Goal: Task Accomplishment & Management: Manage account settings

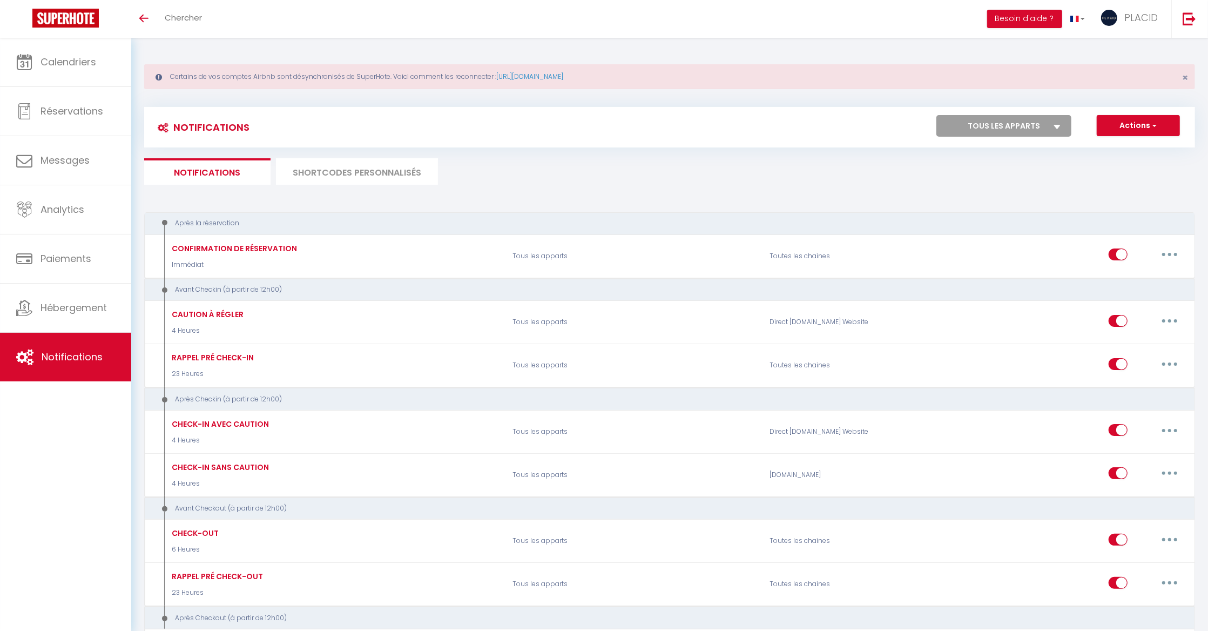
click at [377, 180] on li "SHORTCODES PERSONNALISÉS" at bounding box center [357, 171] width 162 height 26
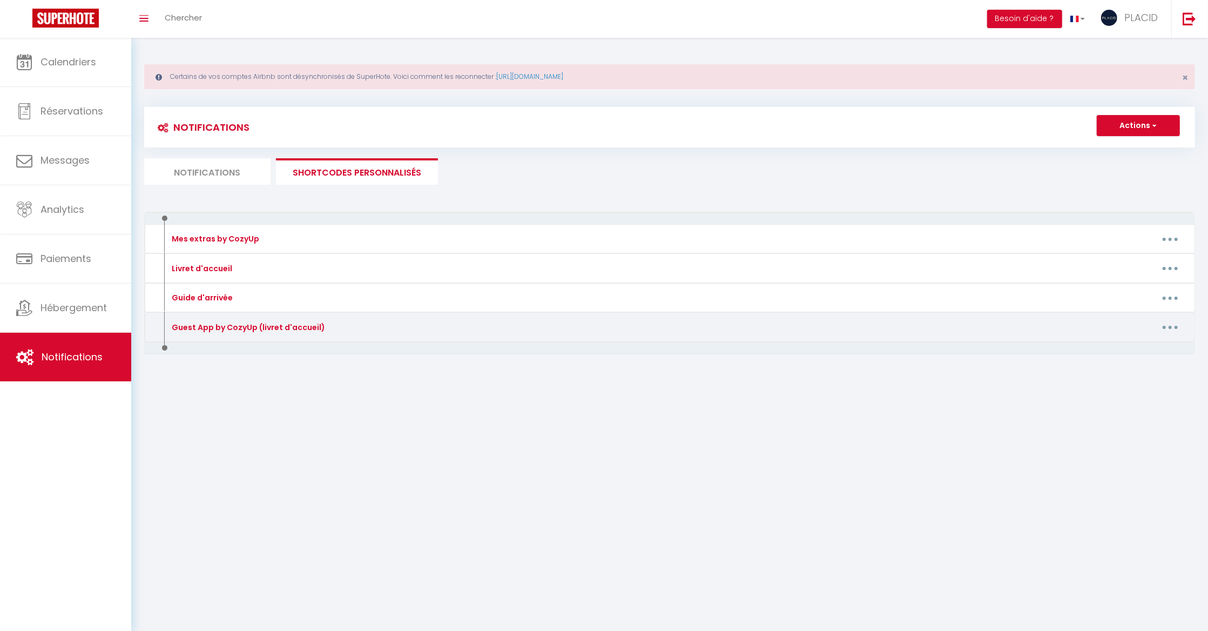
click at [1167, 327] on button "button" at bounding box center [1170, 327] width 30 height 17
click at [1156, 352] on link "Editer" at bounding box center [1142, 351] width 80 height 18
type input "Guest App by CozyUp (livret d'accueil)"
type textarea "Guest App by CozyUp (livret d'accueil)"
type textarea "[URL][DOMAIN_NAME]"
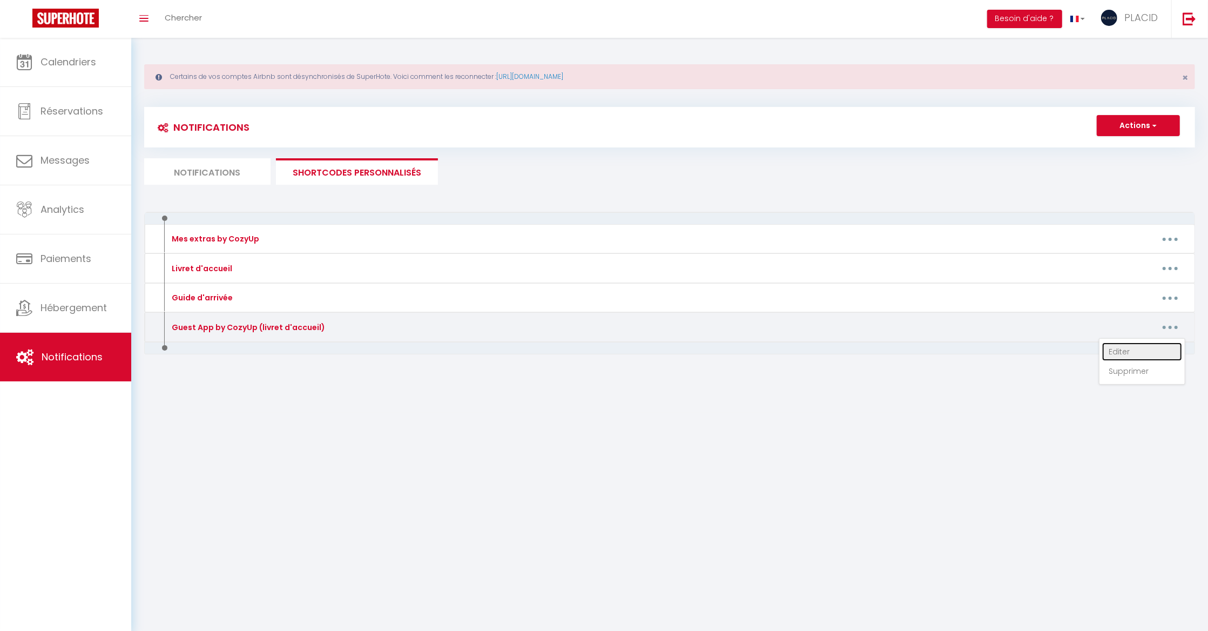
type textarea "[URL][DOMAIN_NAME]"
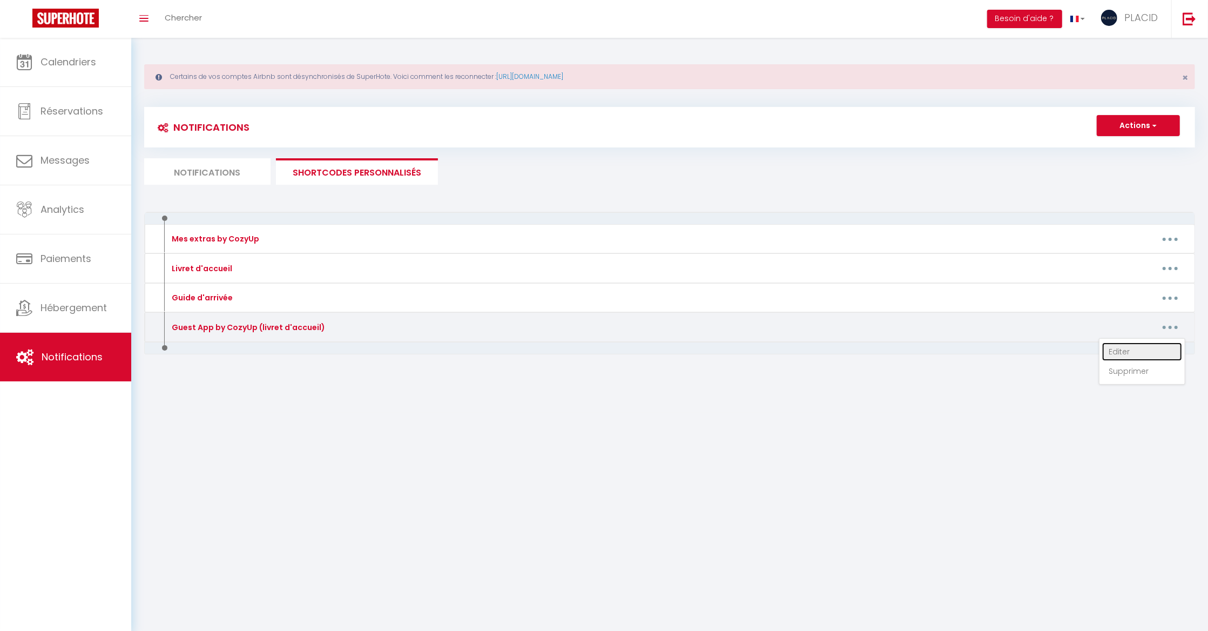
type textarea "[URL][DOMAIN_NAME]"
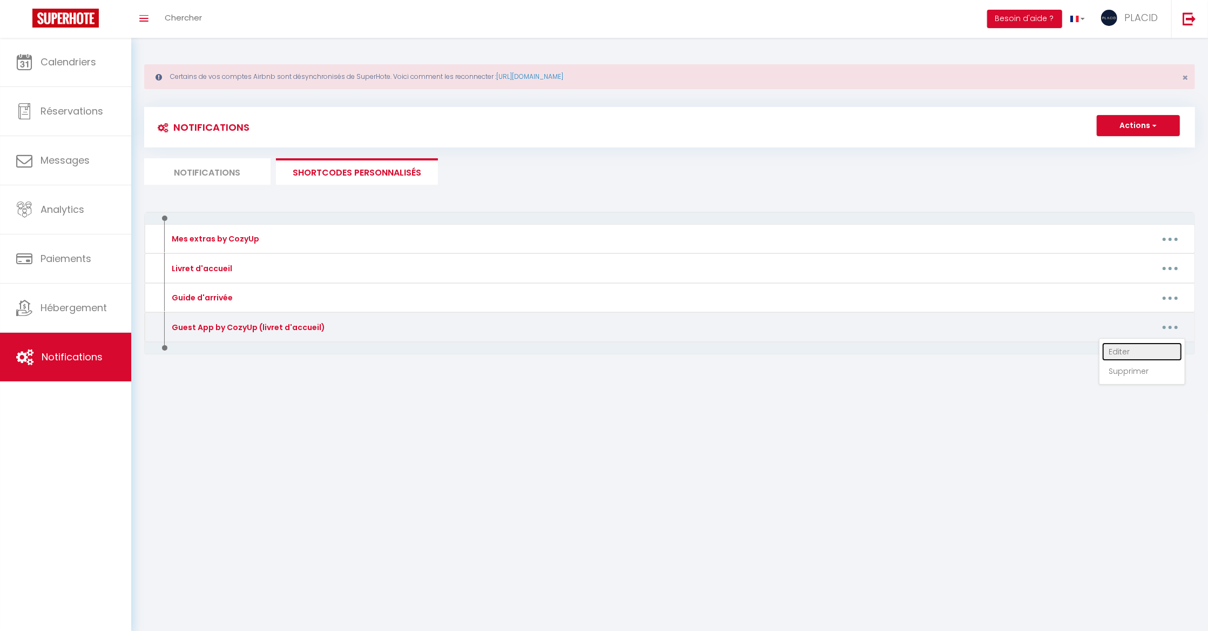
type textarea "[URL][DOMAIN_NAME]"
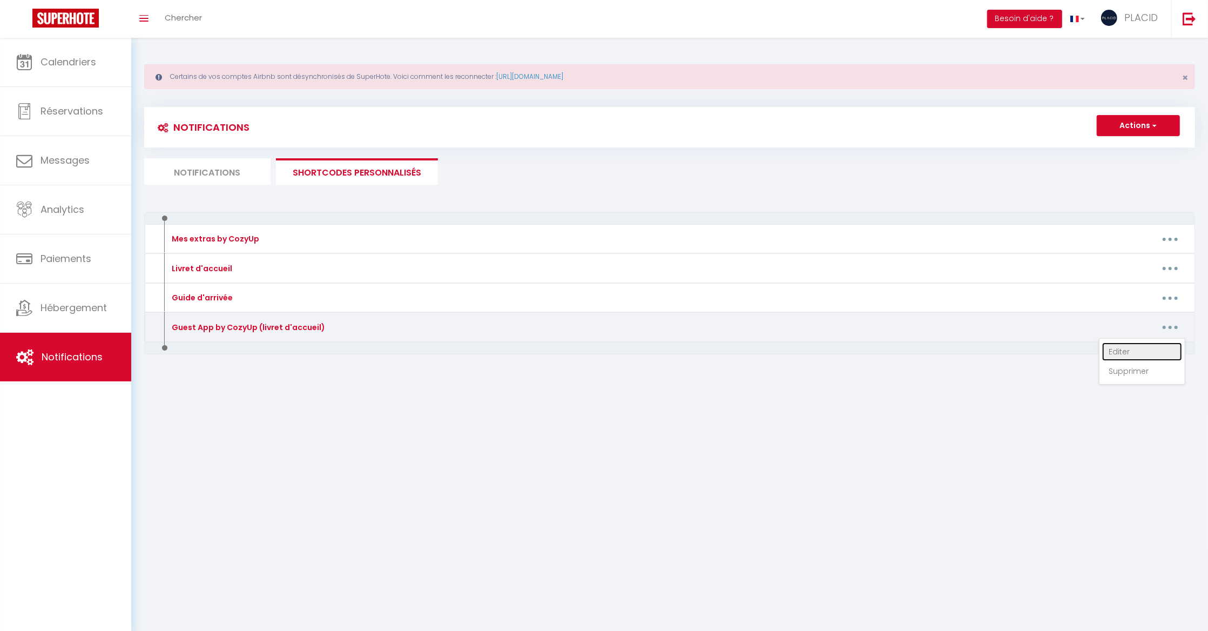
type textarea "[URL][DOMAIN_NAME]"
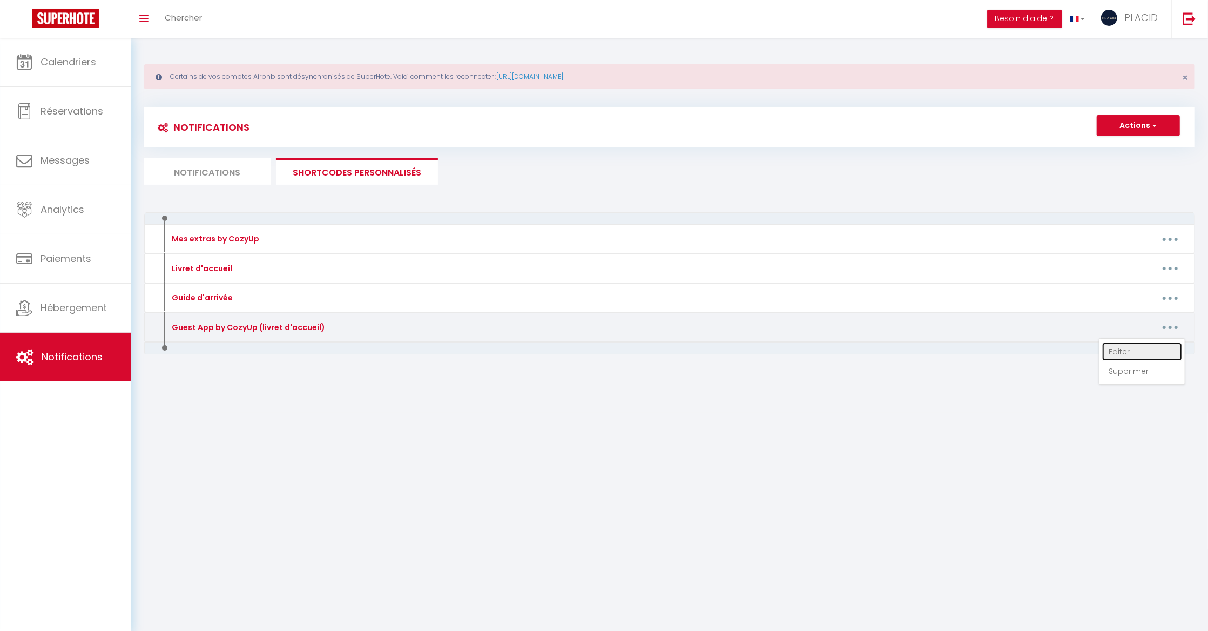
type textarea "[URL][DOMAIN_NAME]"
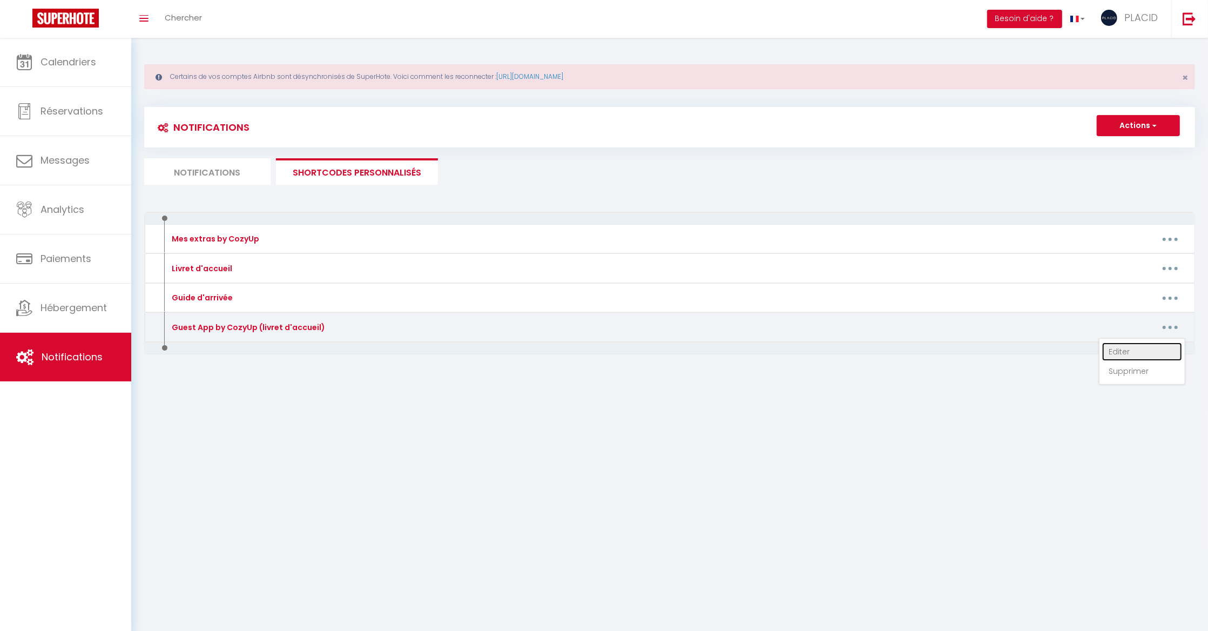
type textarea "[URL][DOMAIN_NAME]"
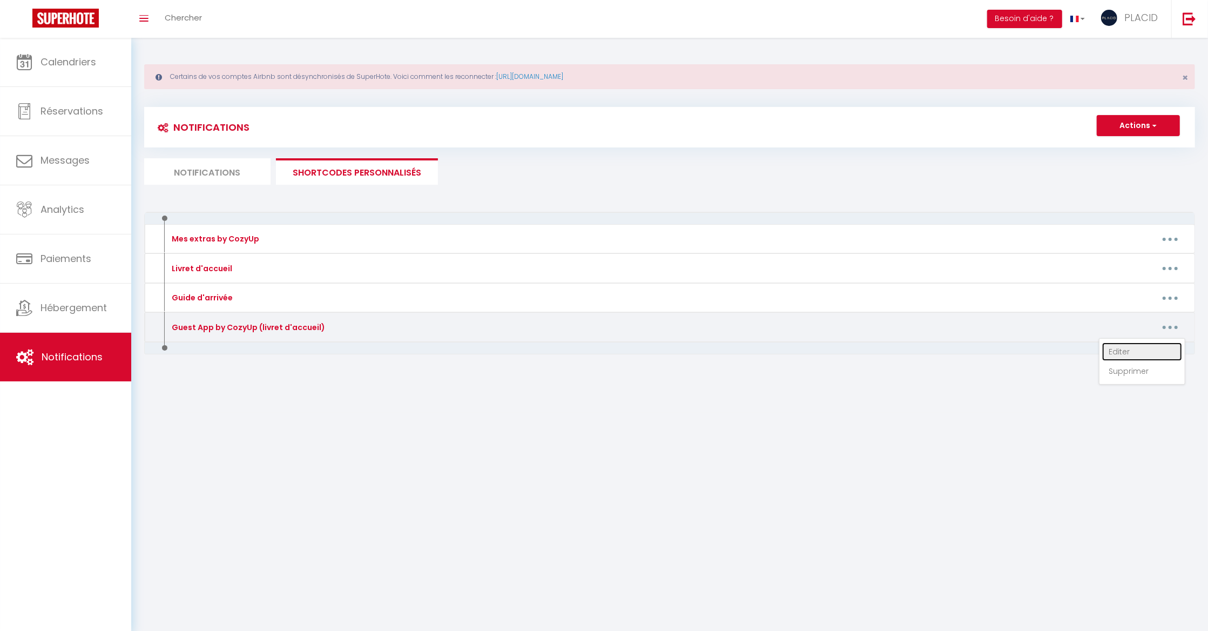
type textarea "[URL][DOMAIN_NAME]"
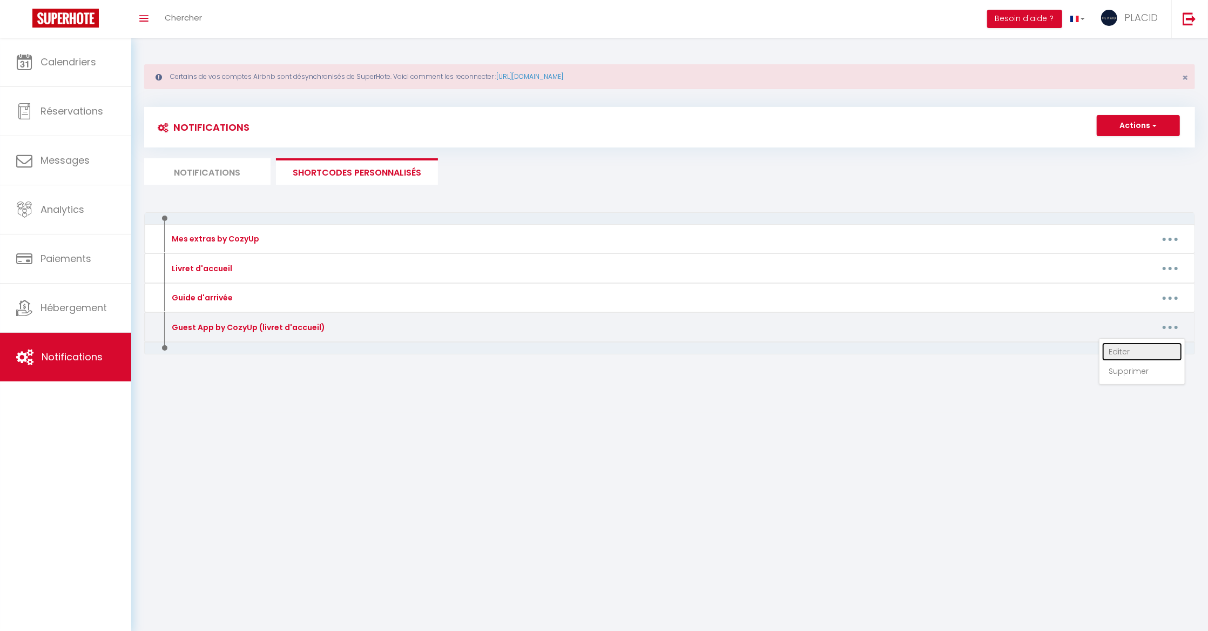
type textarea "[URL][DOMAIN_NAME]"
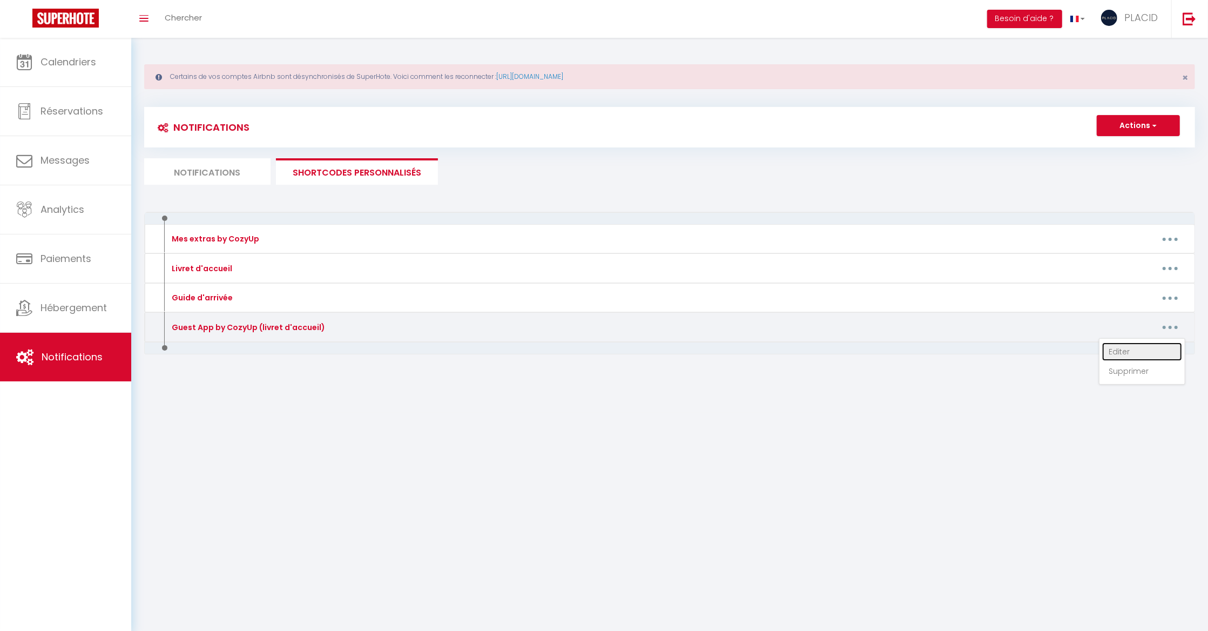
type textarea "[URL][DOMAIN_NAME]"
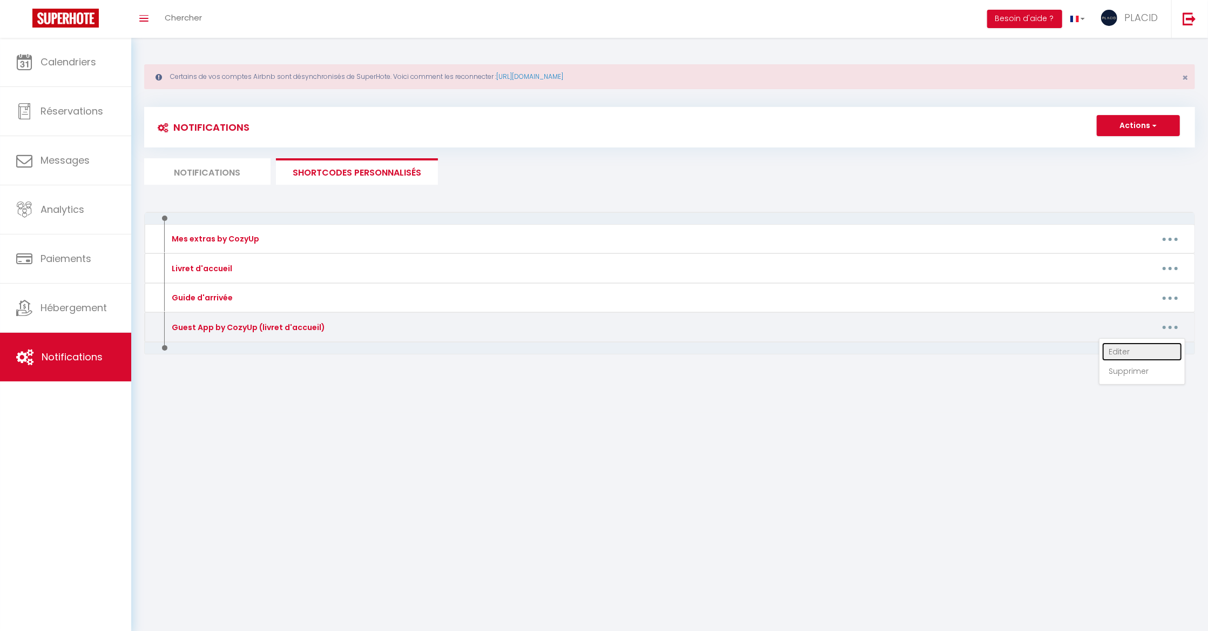
type textarea "[URL][DOMAIN_NAME]"
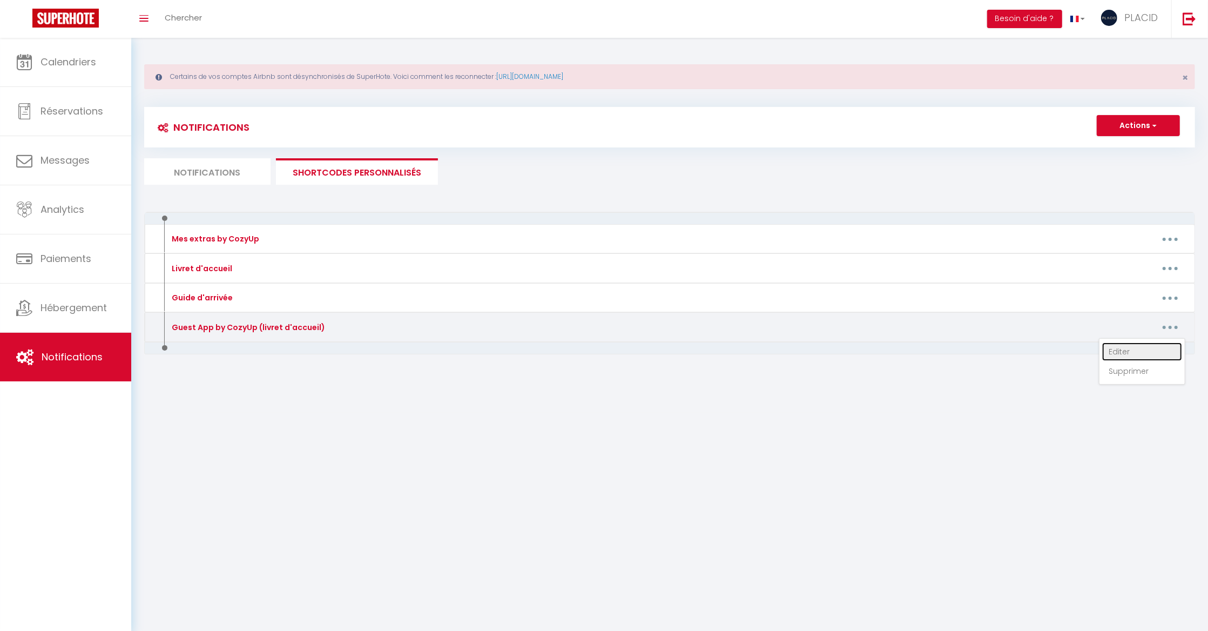
type textarea "[URL][DOMAIN_NAME]"
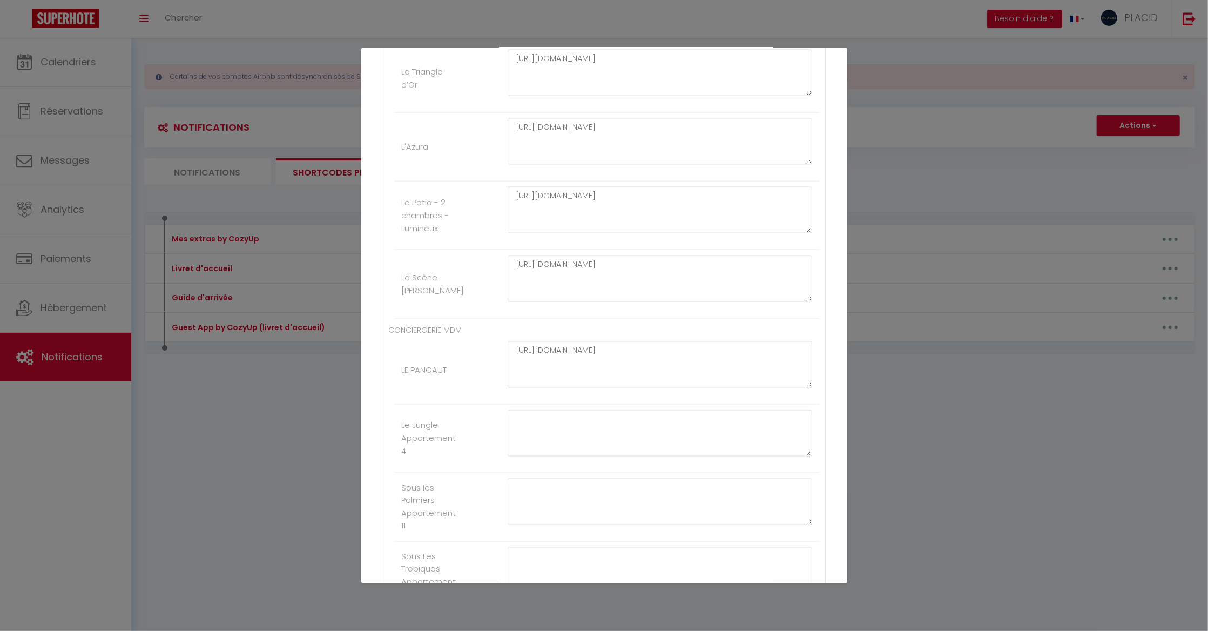
scroll to position [1472, 0]
drag, startPoint x: 580, startPoint y: 227, endPoint x: 492, endPoint y: 203, distance: 91.1
click at [493, 204] on li "Le Patio - 2 chambres - Lumineux [URL][DOMAIN_NAME]" at bounding box center [606, 219] width 425 height 69
click at [555, 248] on div "[URL][DOMAIN_NAME]" at bounding box center [659, 219] width 319 height 57
drag, startPoint x: 601, startPoint y: 218, endPoint x: 511, endPoint y: 221, distance: 89.7
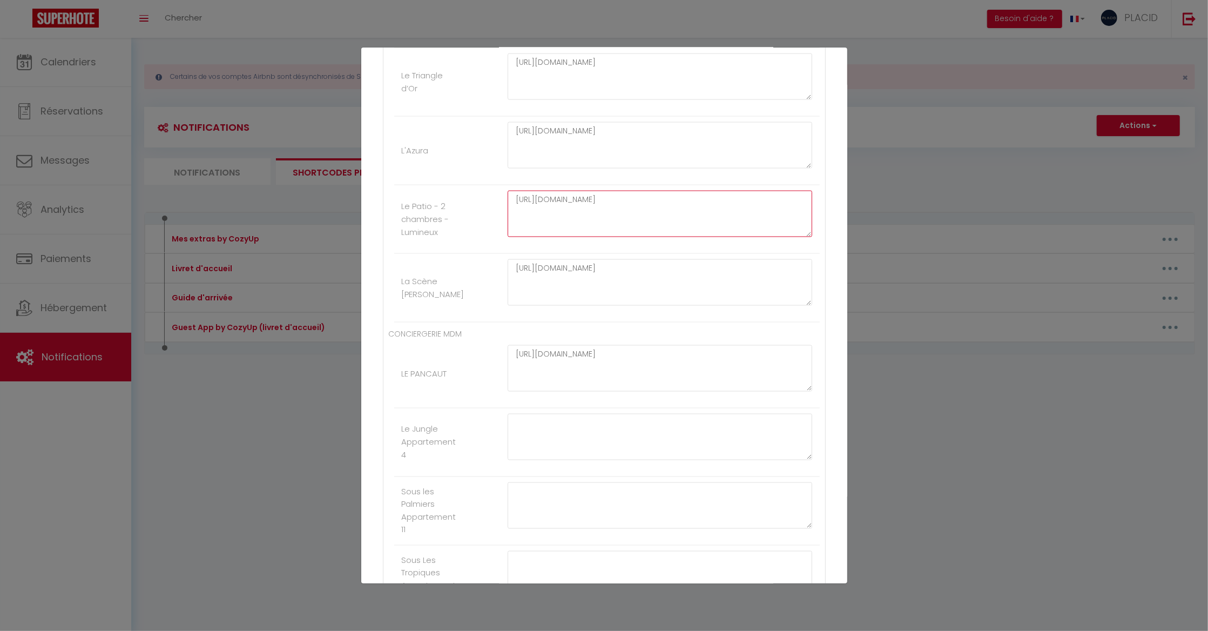
click at [511, 221] on textarea "[URL][DOMAIN_NAME]" at bounding box center [659, 214] width 305 height 46
drag, startPoint x: 577, startPoint y: 223, endPoint x: 512, endPoint y: 221, distance: 64.8
click at [512, 221] on textarea "[URL][DOMAIN_NAME]" at bounding box center [659, 214] width 305 height 46
drag, startPoint x: 794, startPoint y: 214, endPoint x: 561, endPoint y: 192, distance: 233.8
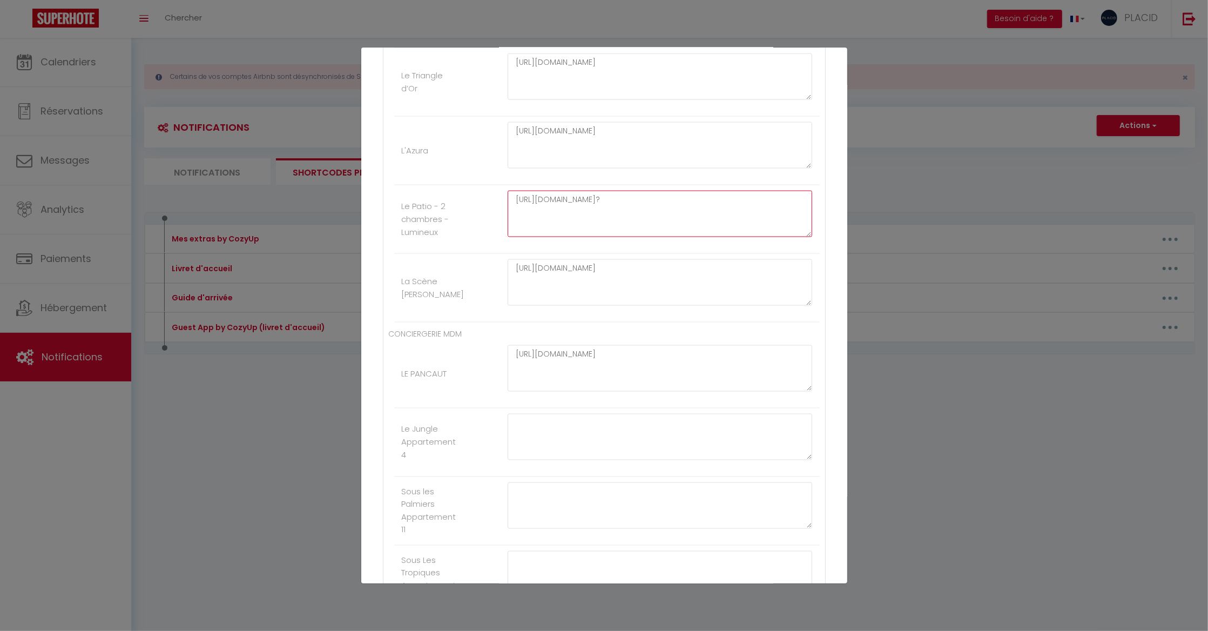
type textarea "[URL][DOMAIN_NAME]?"
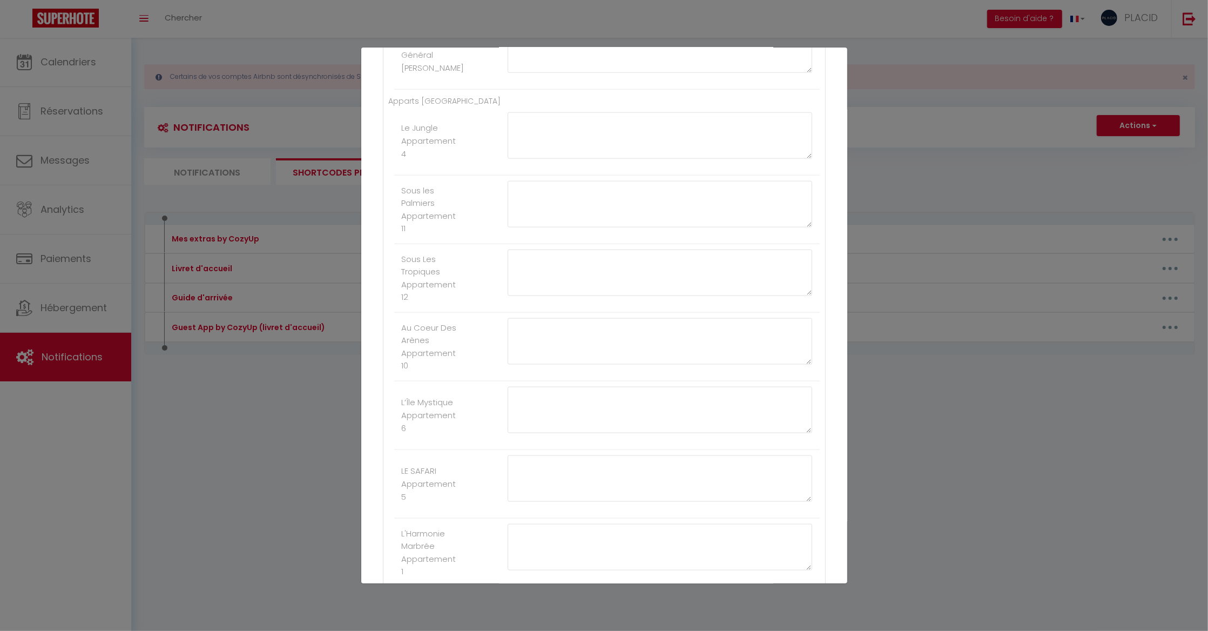
scroll to position [5218, 0]
click at [627, 568] on button "Mettre à jour" at bounding box center [627, 563] width 65 height 18
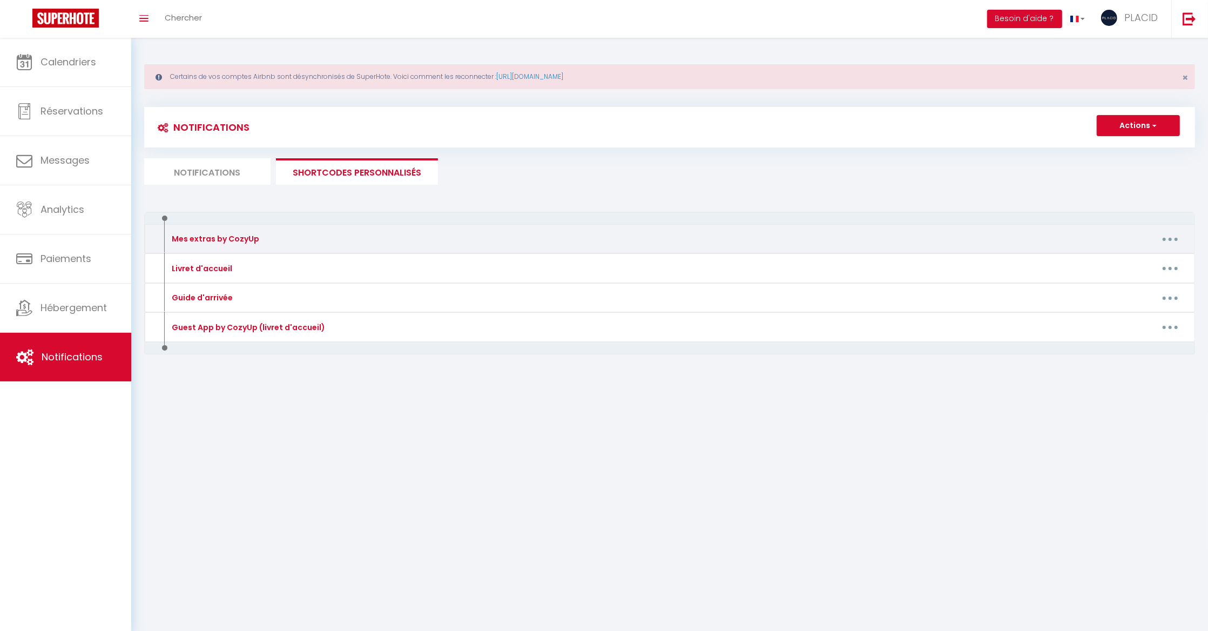
click at [1167, 241] on button "button" at bounding box center [1170, 238] width 30 height 17
click at [1127, 263] on link "Editer" at bounding box center [1142, 263] width 80 height 18
type input "Mes extras by CozyUp"
type textarea "Mes extras by CozyUp"
type textarea "[URL][DOMAIN_NAME]"
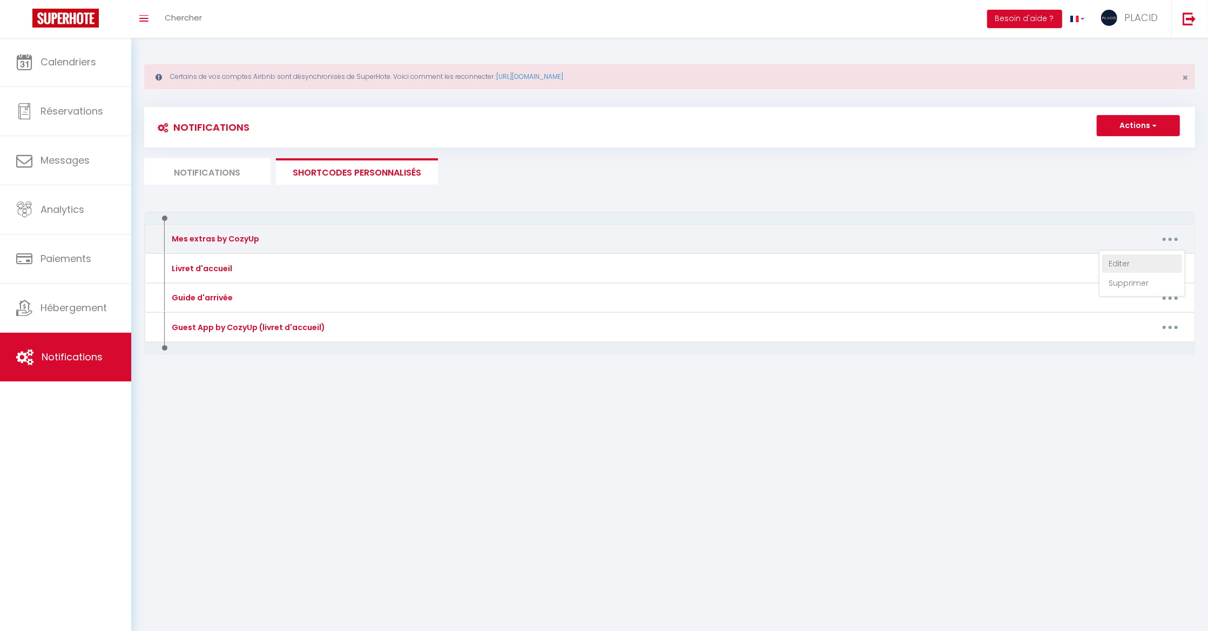
type textarea "[URL][DOMAIN_NAME]"
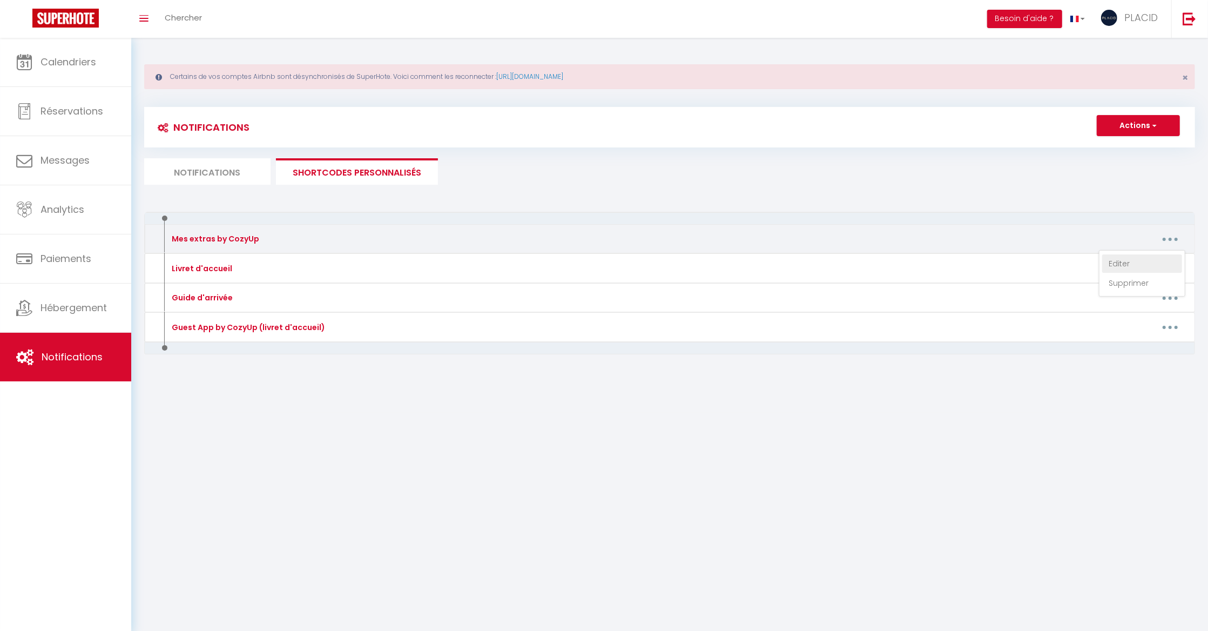
type textarea "[URL][DOMAIN_NAME]"
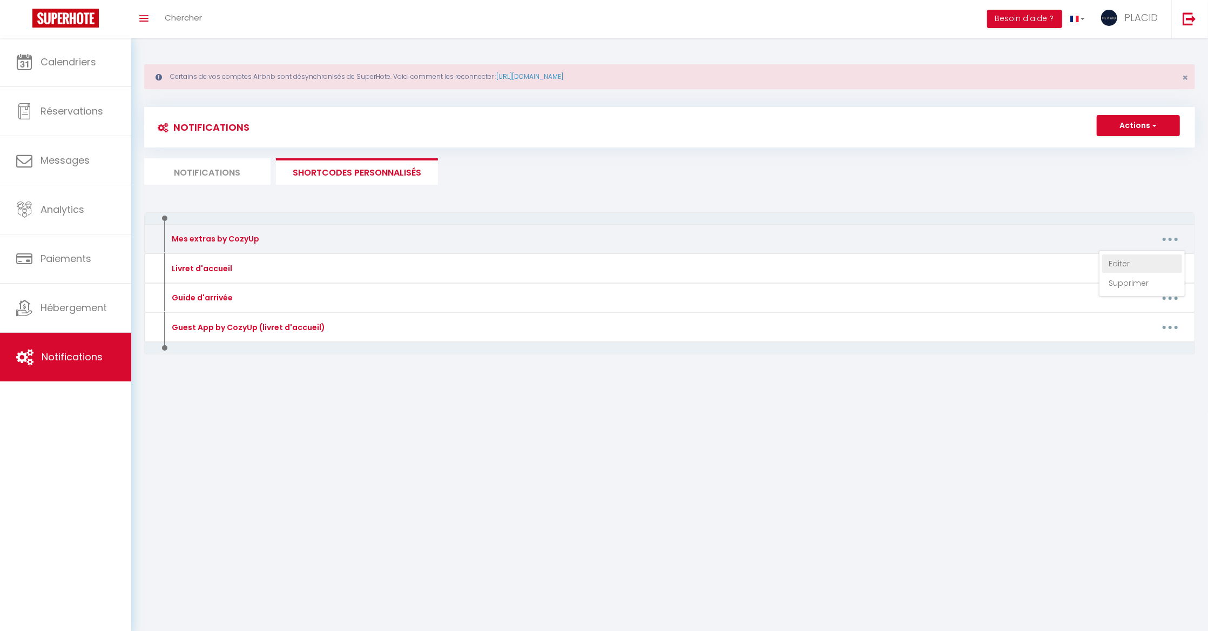
type textarea "[URL][DOMAIN_NAME]"
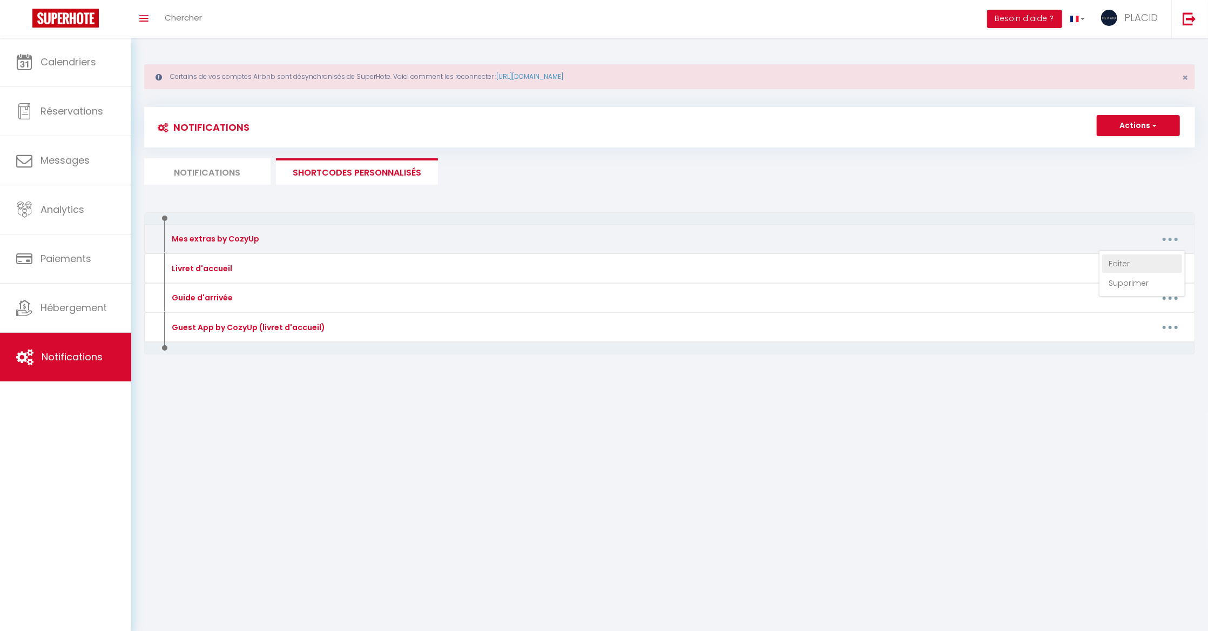
type textarea "[URL][DOMAIN_NAME]"
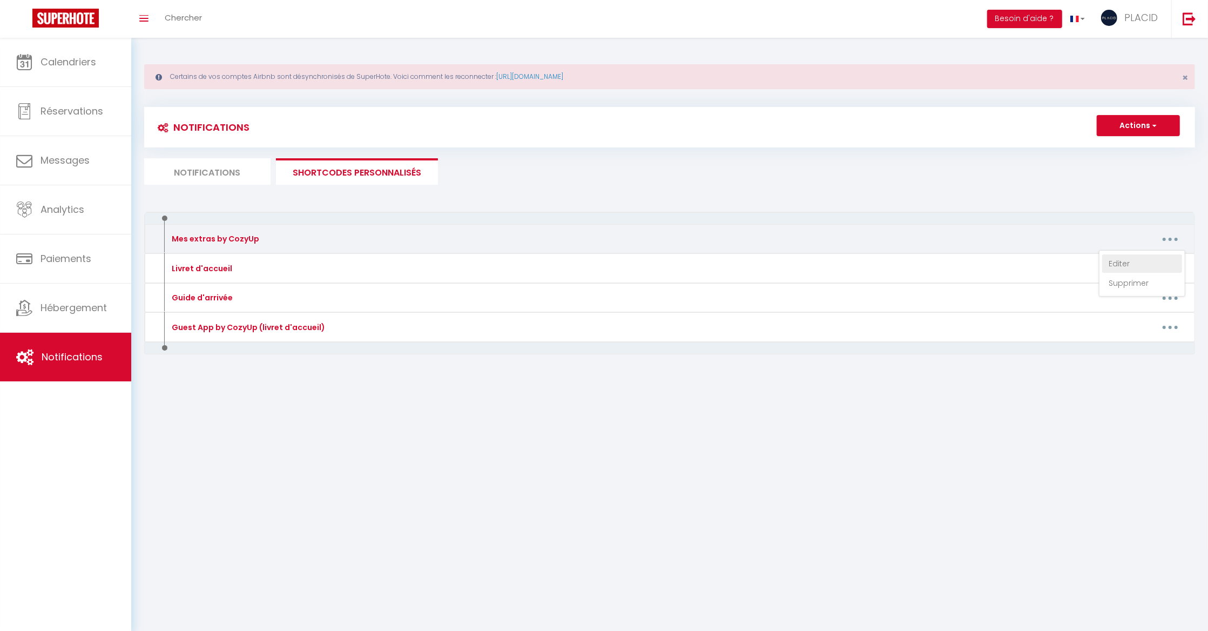
type textarea "[URL][DOMAIN_NAME]"
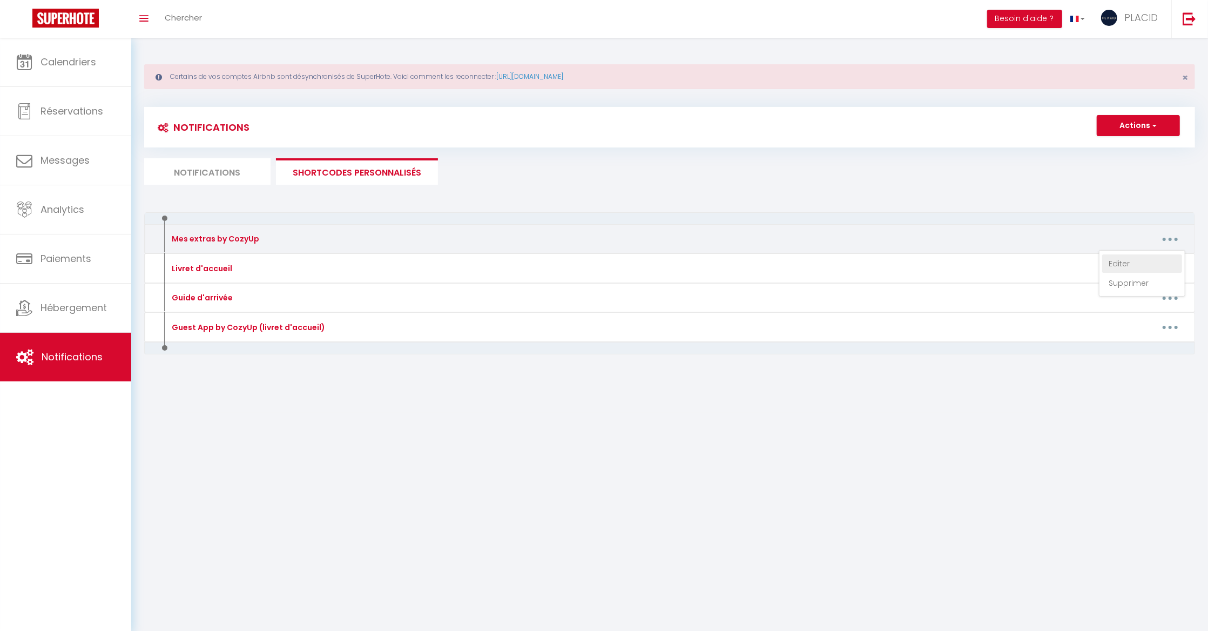
type textarea "[URL][DOMAIN_NAME]"
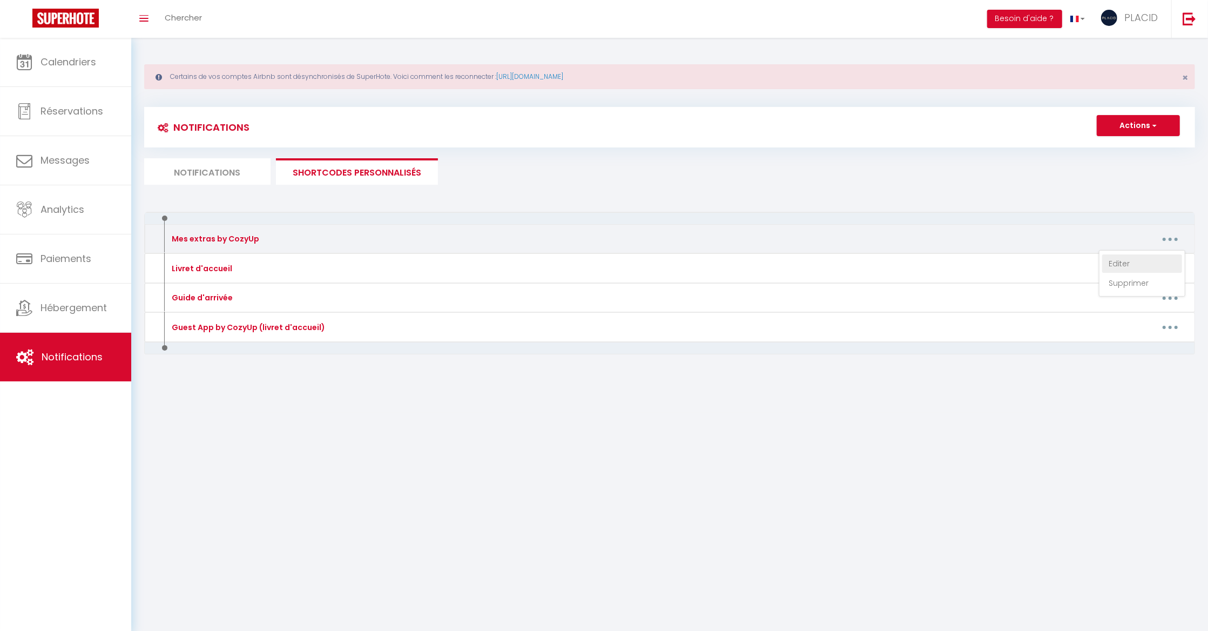
type textarea "[URL][DOMAIN_NAME]"
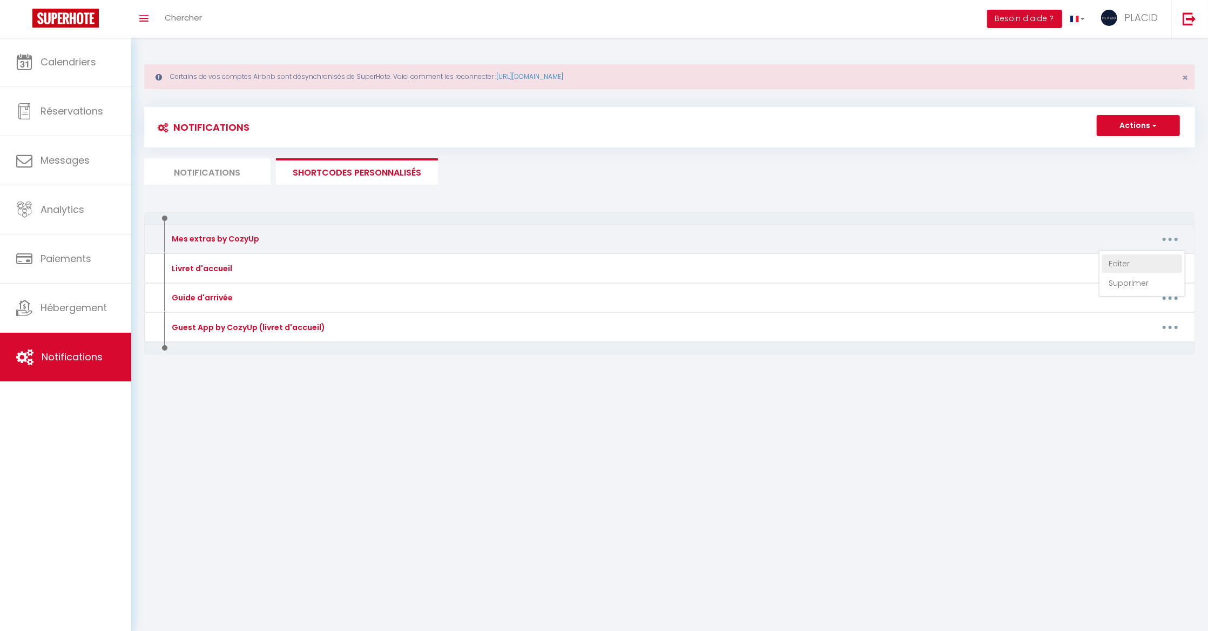
type textarea "[URL][DOMAIN_NAME]"
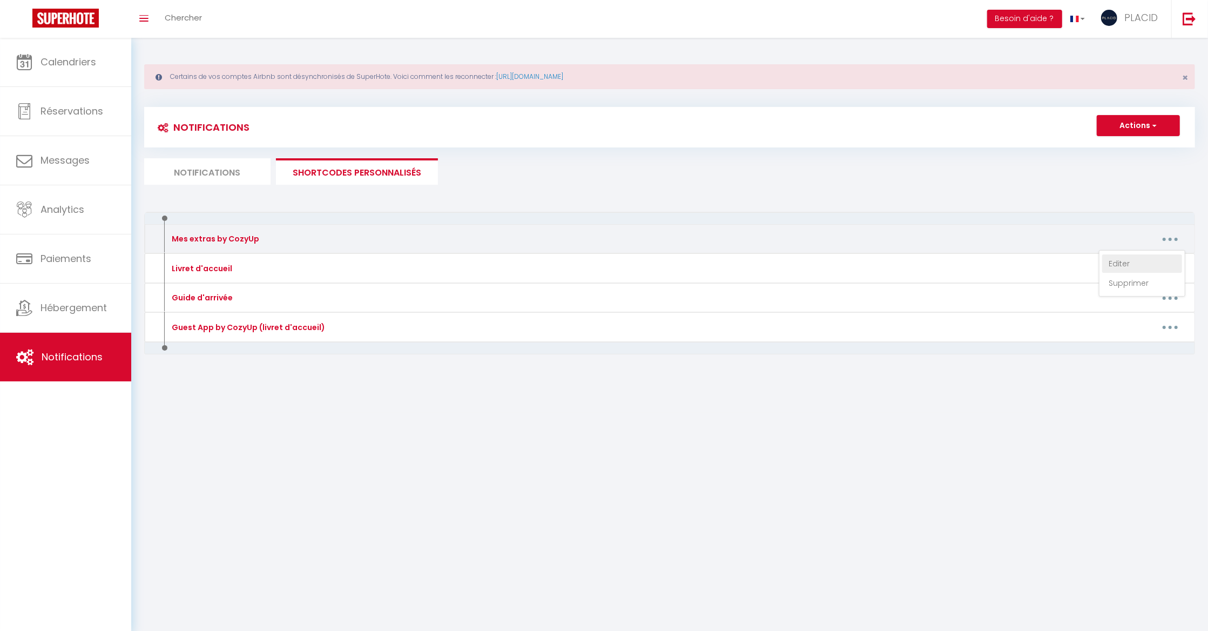
type textarea "[URL][DOMAIN_NAME]"
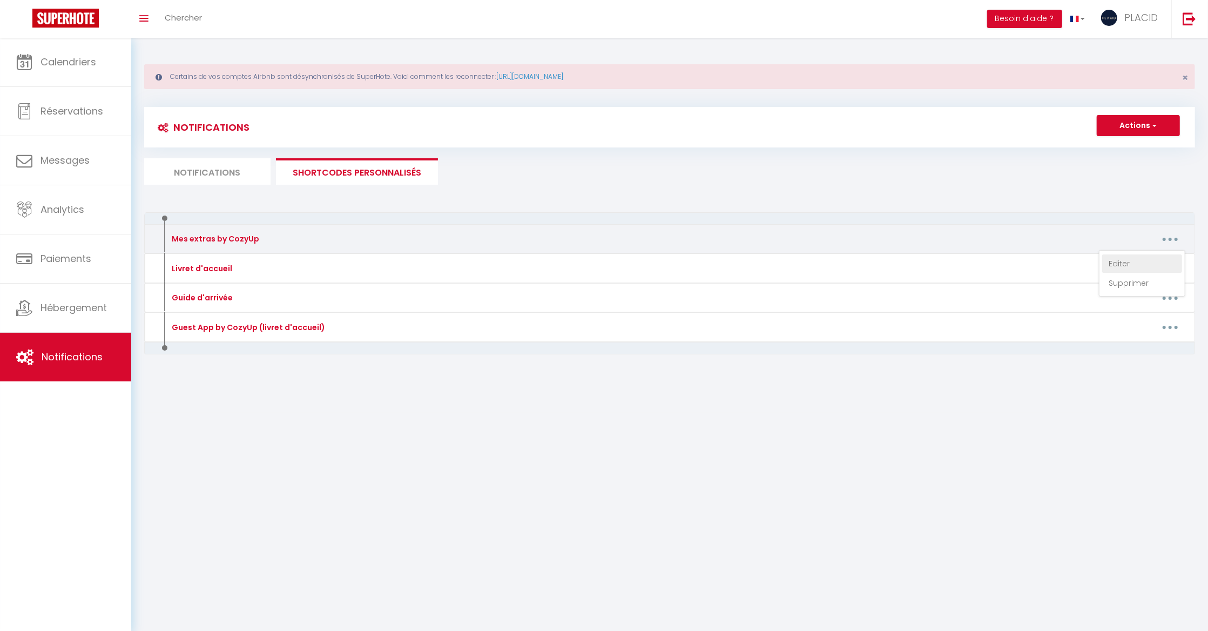
type textarea "[URL][DOMAIN_NAME]"
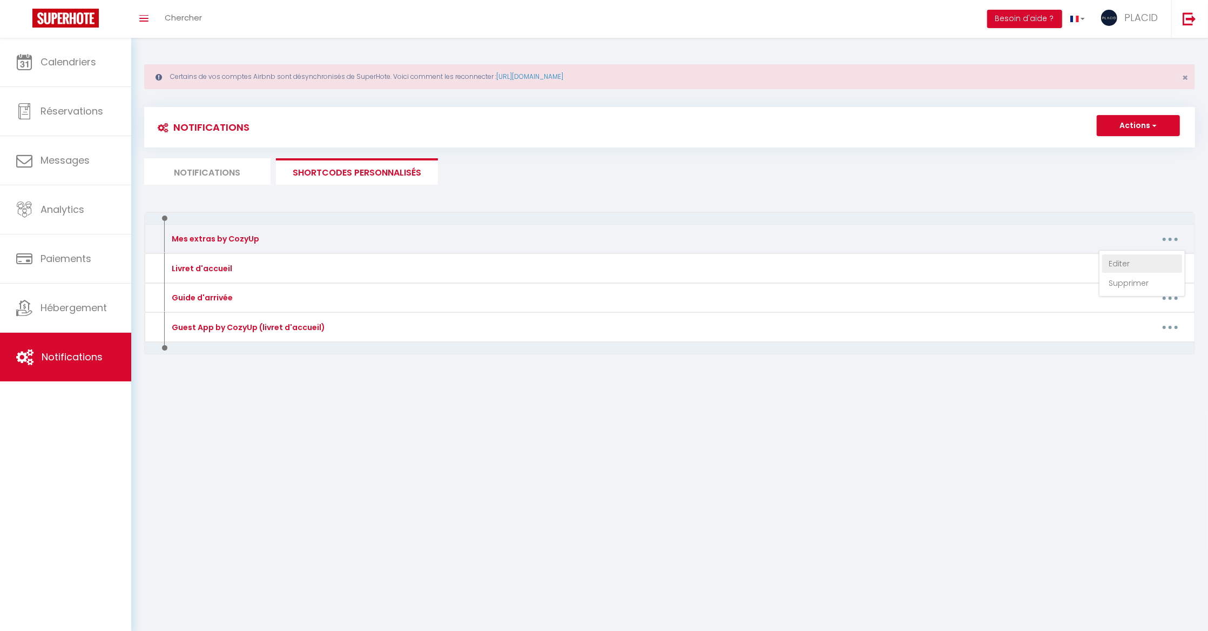
type textarea "[URL][DOMAIN_NAME]"
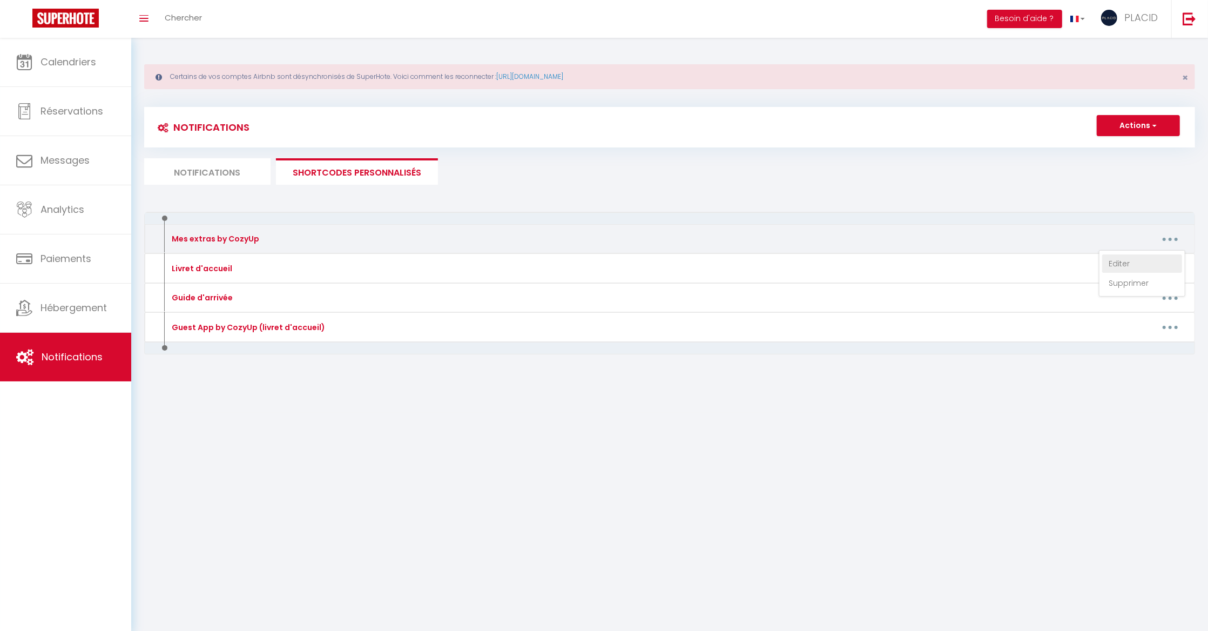
type textarea "[URL][DOMAIN_NAME]"
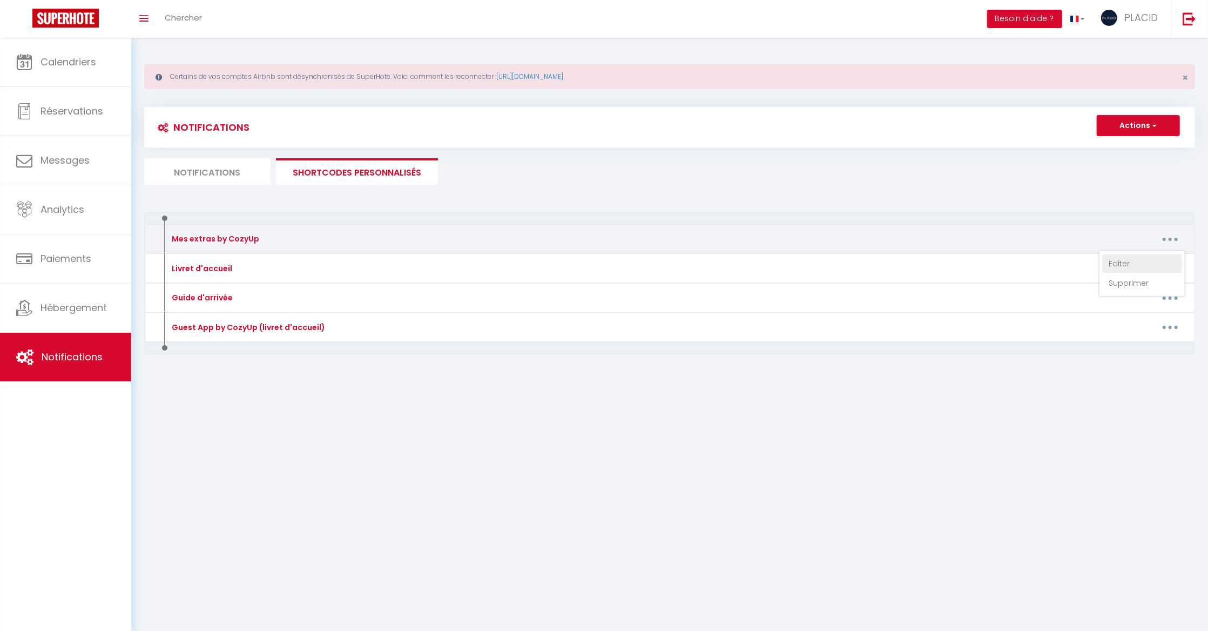
type textarea "[URL][DOMAIN_NAME]"
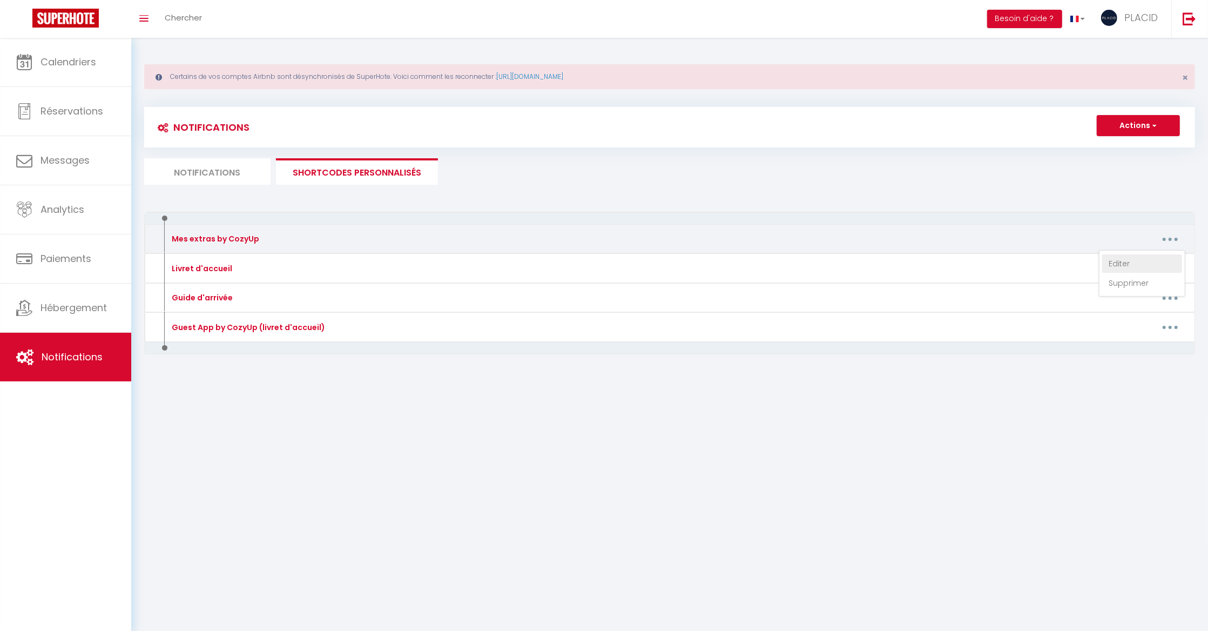
type textarea "[URL][DOMAIN_NAME]"
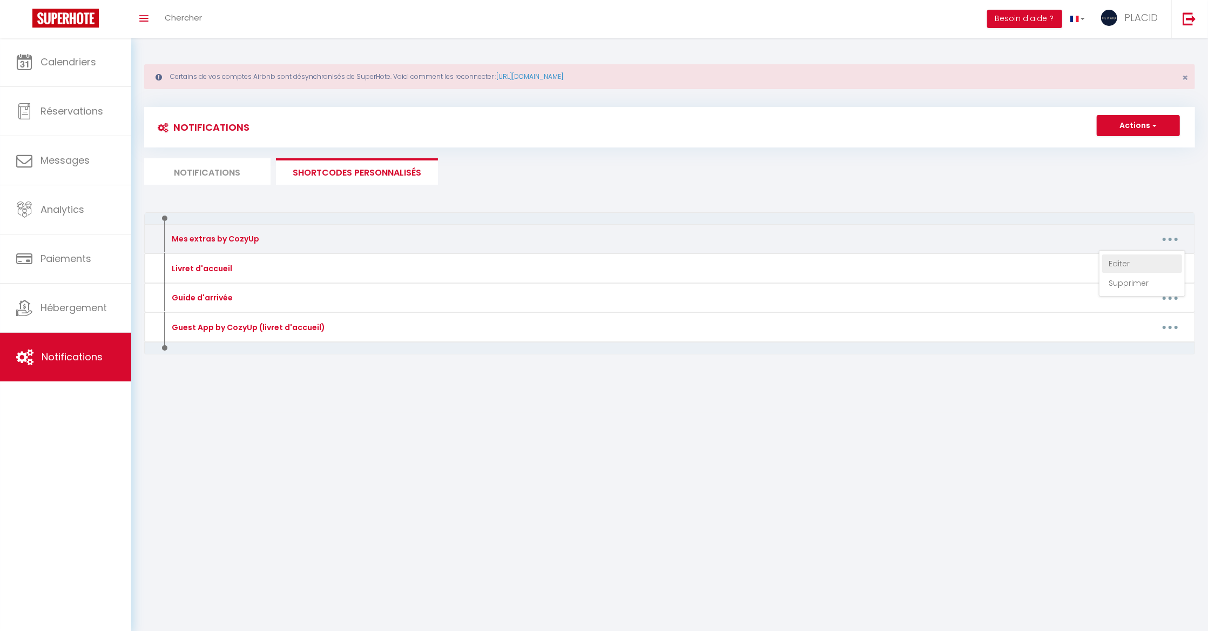
type textarea "[URL][DOMAIN_NAME]"
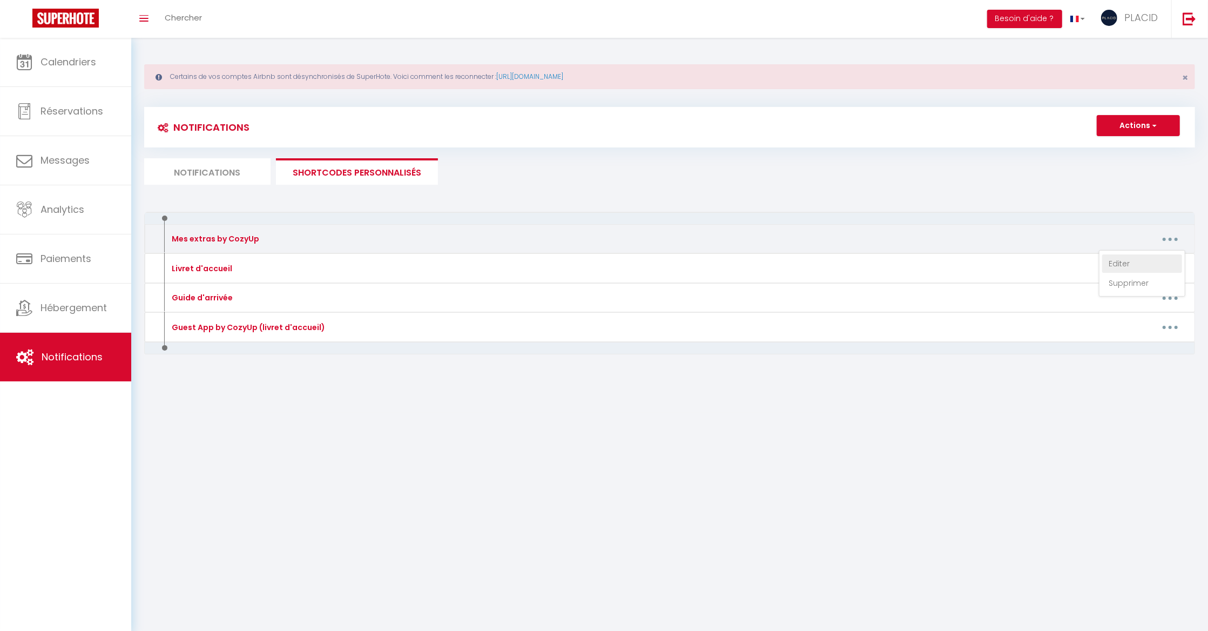
type textarea "[URL][DOMAIN_NAME]"
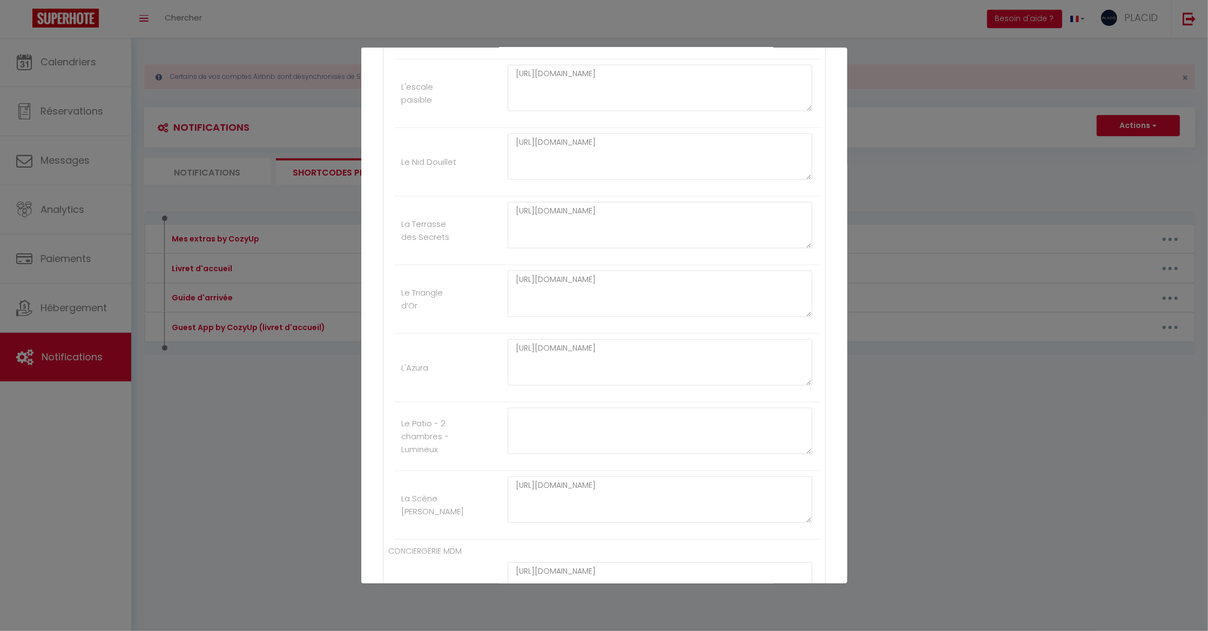
scroll to position [1265, 0]
click at [604, 436] on textarea at bounding box center [659, 420] width 305 height 46
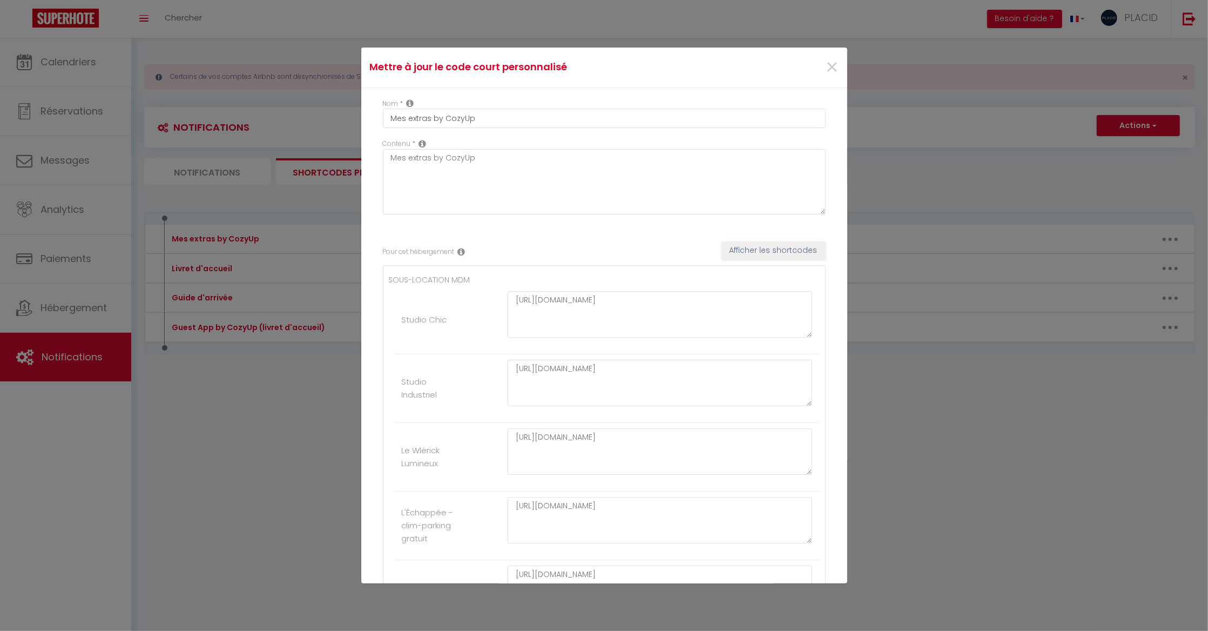
click at [1052, 401] on div "Mettre à jour le code court personnalisé × Nom * Mes extras by CozyUp Contenu *…" at bounding box center [604, 315] width 1208 height 631
click at [838, 72] on div "×" at bounding box center [765, 68] width 161 height 24
click at [835, 71] on span "×" at bounding box center [831, 67] width 13 height 32
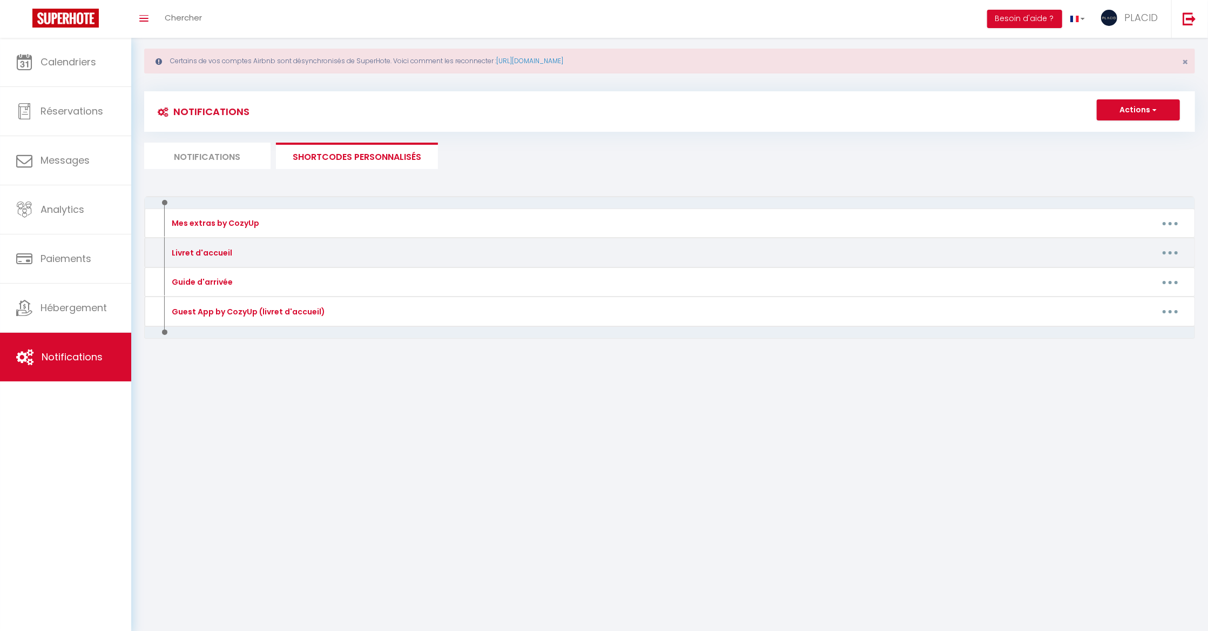
scroll to position [9, 0]
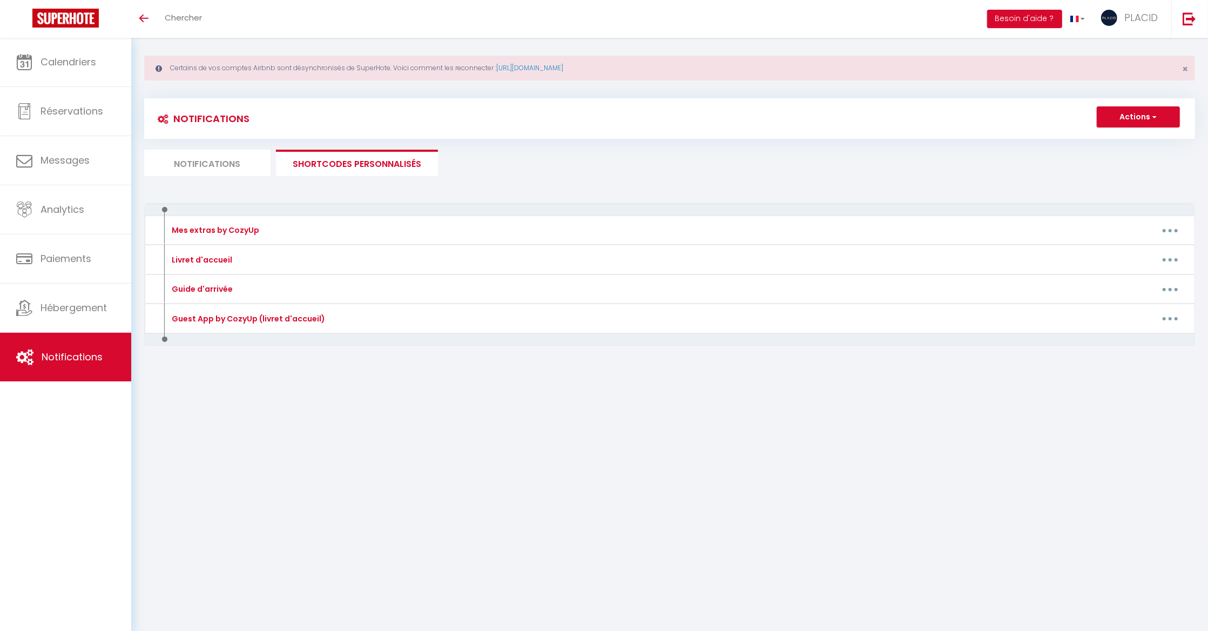
click at [376, 156] on li "SHORTCODES PERSONNALISÉS" at bounding box center [357, 163] width 162 height 26
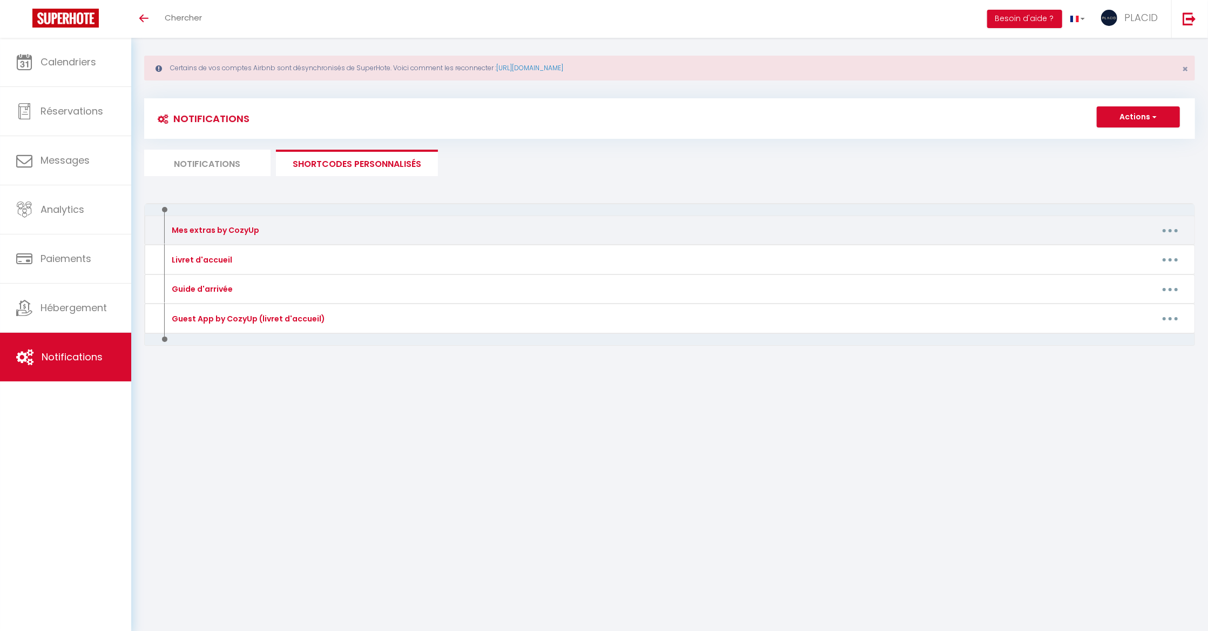
click at [394, 226] on div "Mes extras by CozyUp" at bounding box center [291, 229] width 258 height 17
click at [1181, 235] on button "button" at bounding box center [1170, 229] width 30 height 17
click at [1131, 256] on link "Editer" at bounding box center [1142, 255] width 80 height 18
type input "Mes extras by CozyUp"
type textarea "Mes extras by CozyUp"
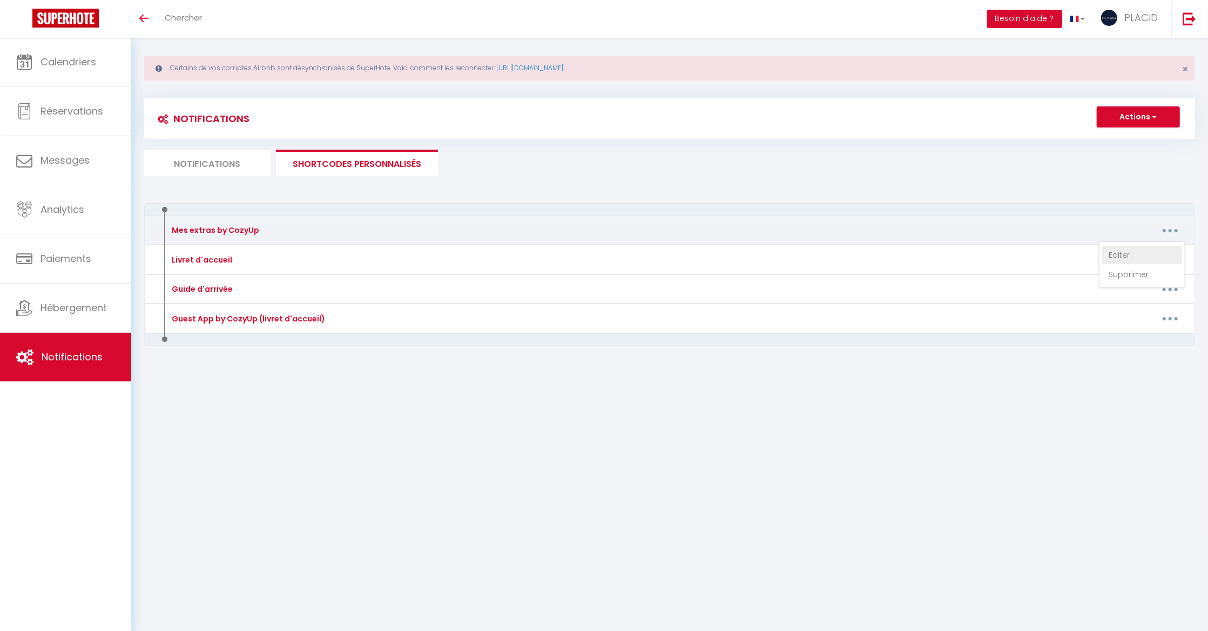
type textarea "[URL][DOMAIN_NAME]"
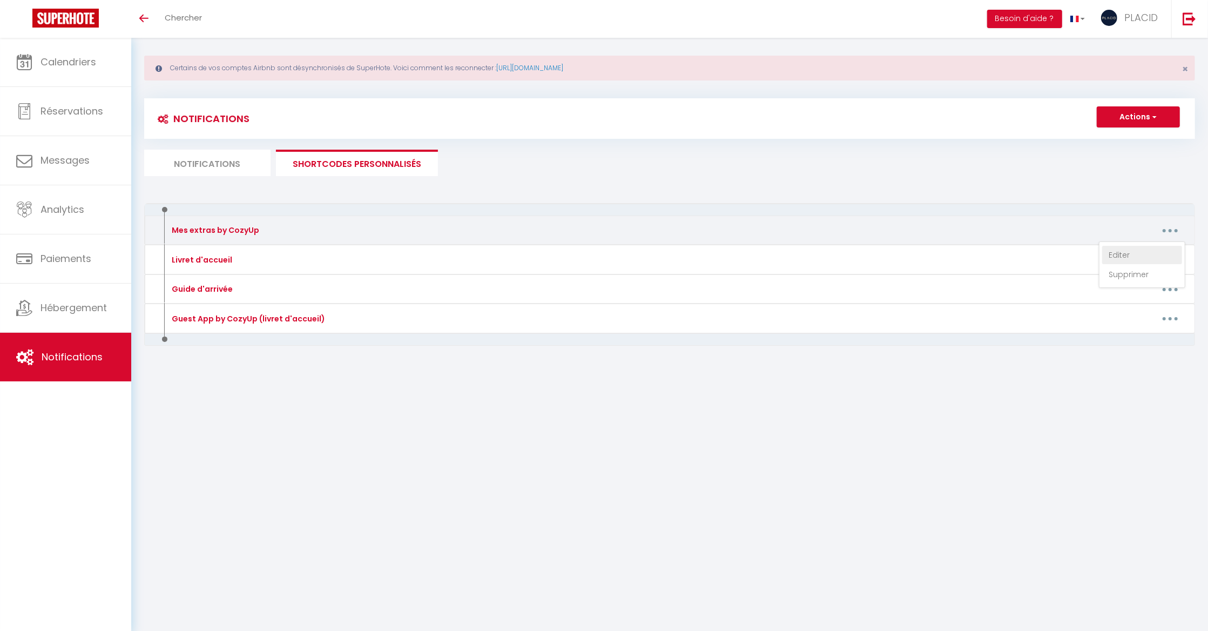
type textarea "[URL][DOMAIN_NAME]"
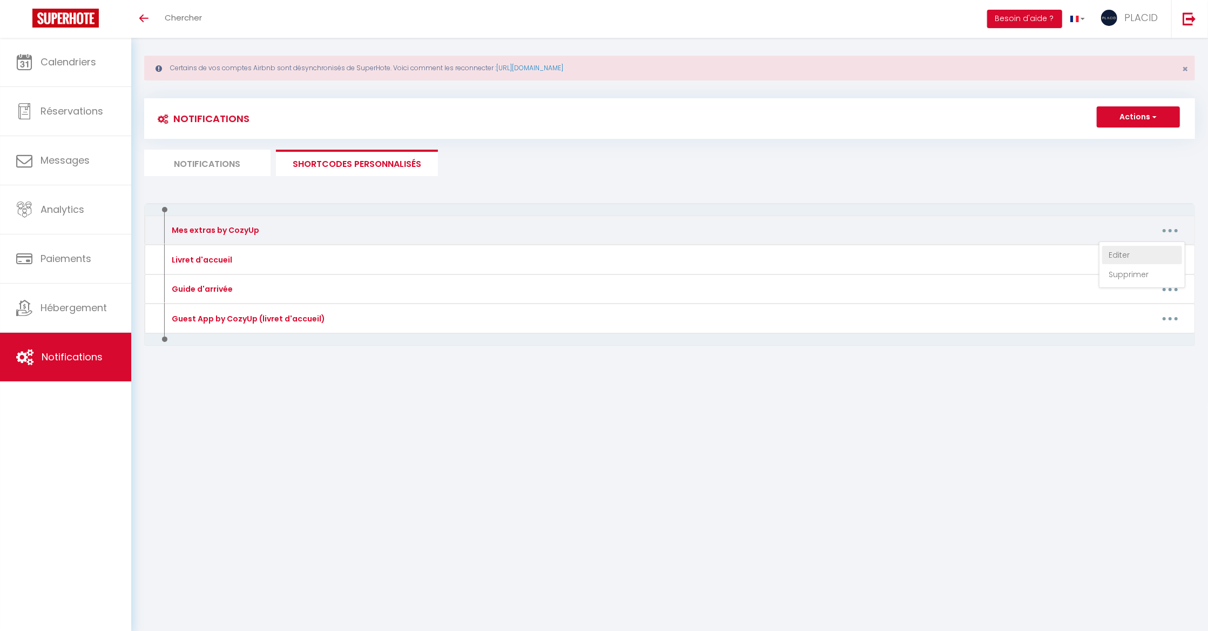
type textarea "[URL][DOMAIN_NAME]"
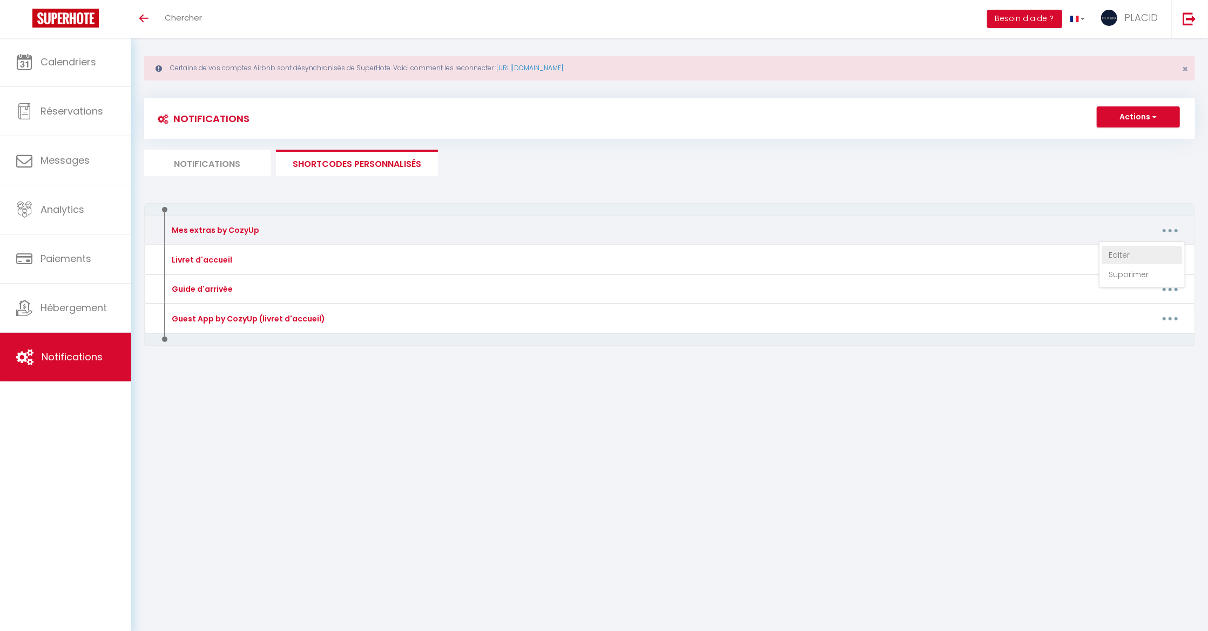
type textarea "[URL][DOMAIN_NAME]"
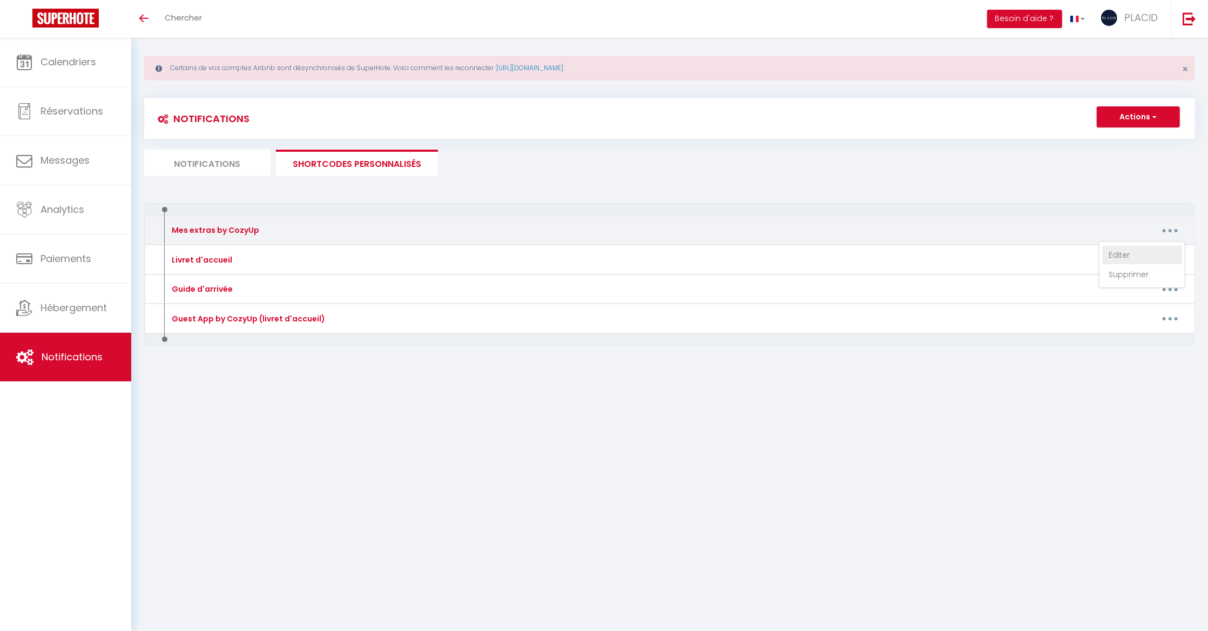
type textarea "[URL][DOMAIN_NAME]"
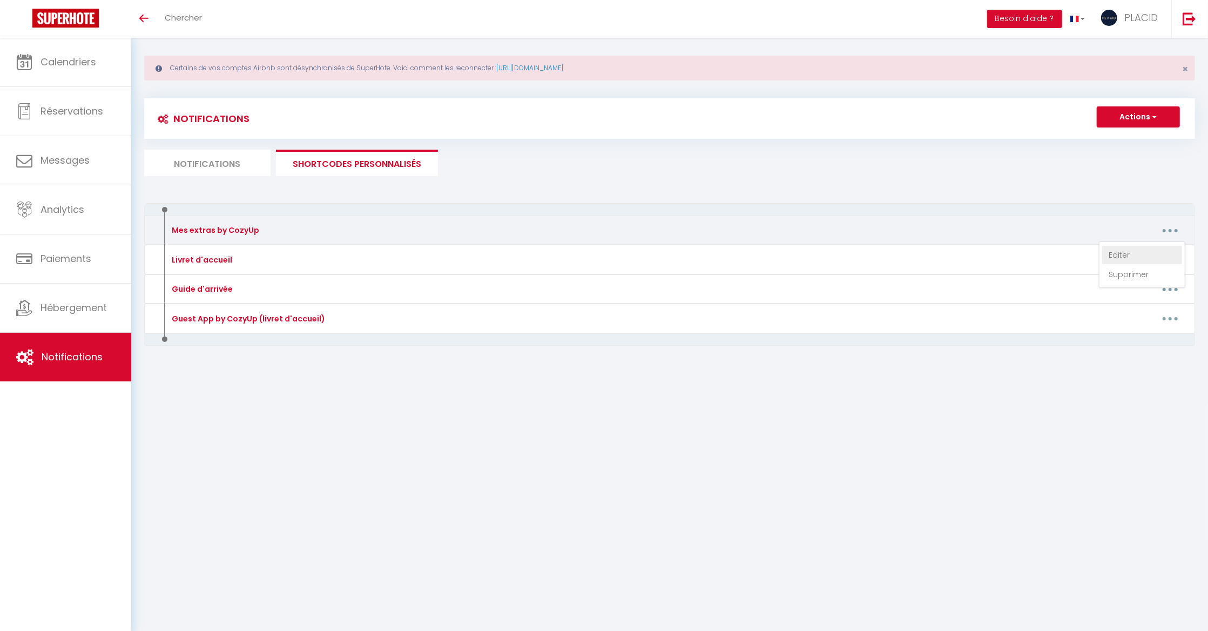
type textarea "[URL][DOMAIN_NAME]"
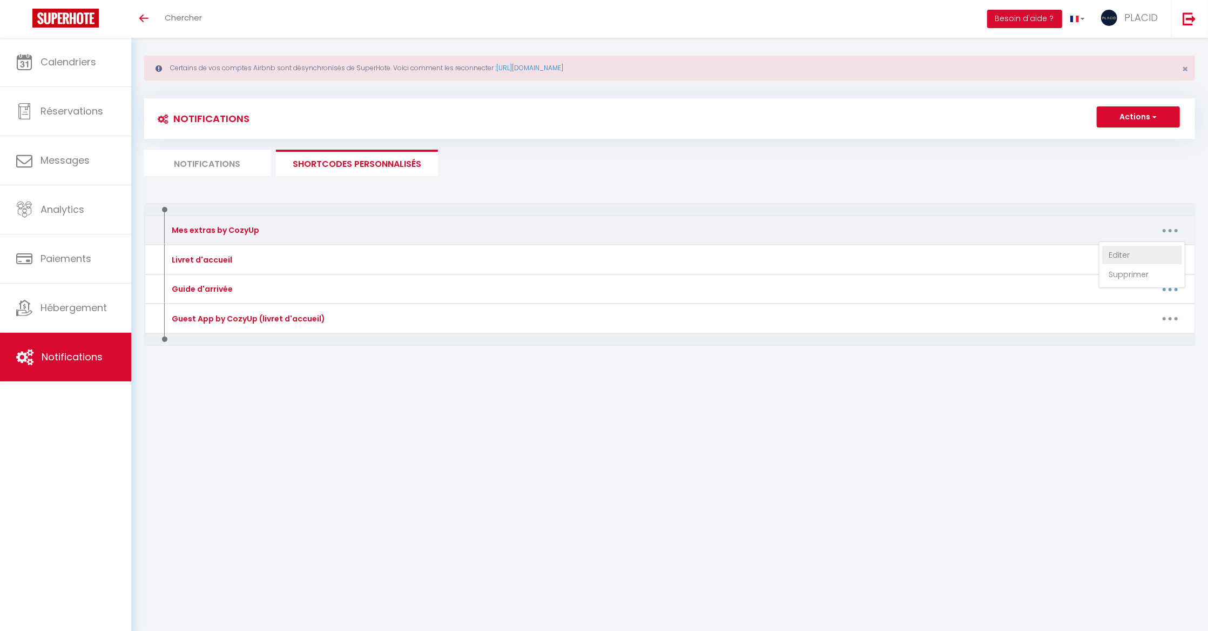
type textarea "[URL][DOMAIN_NAME]"
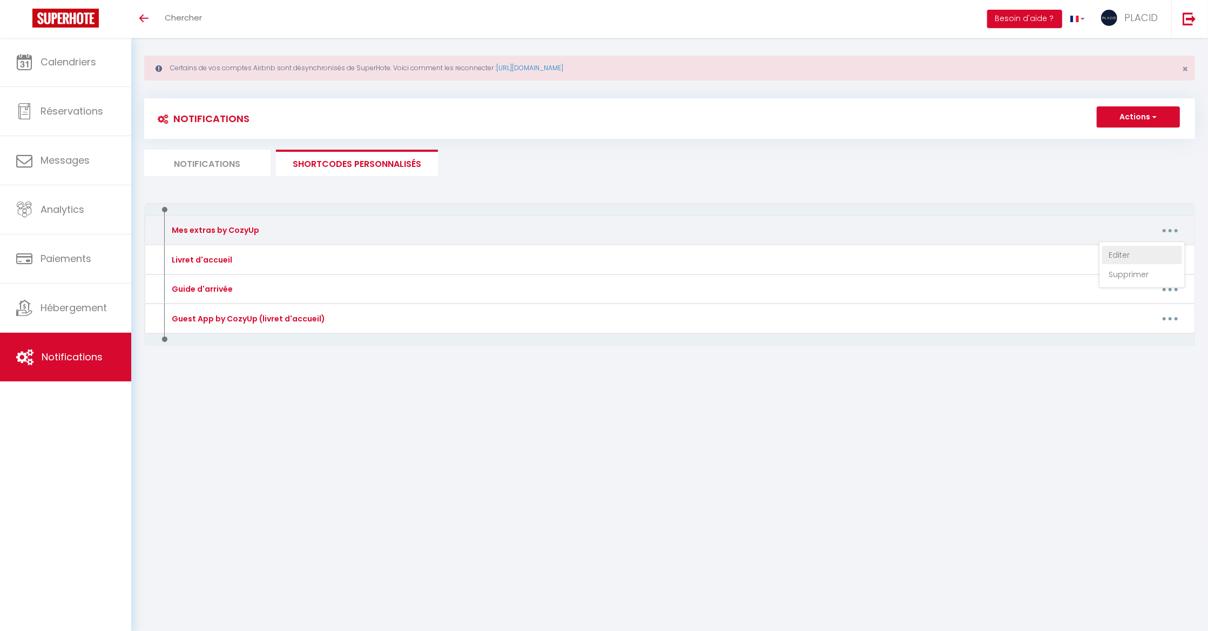
type textarea "[URL][DOMAIN_NAME]"
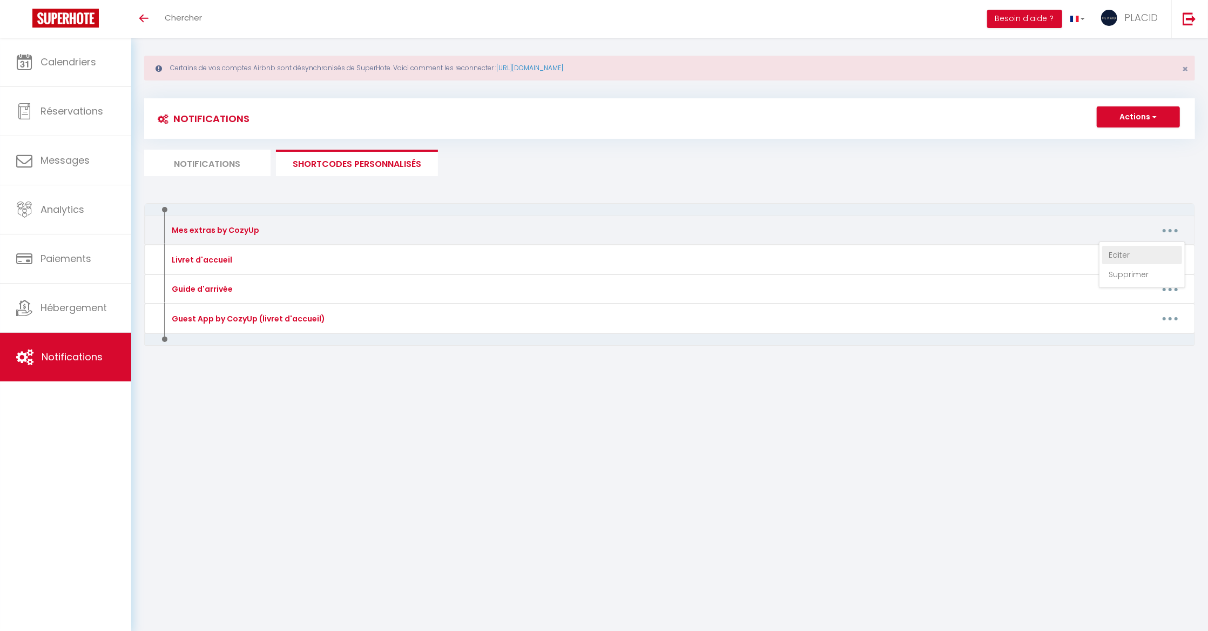
type textarea "[URL][DOMAIN_NAME]"
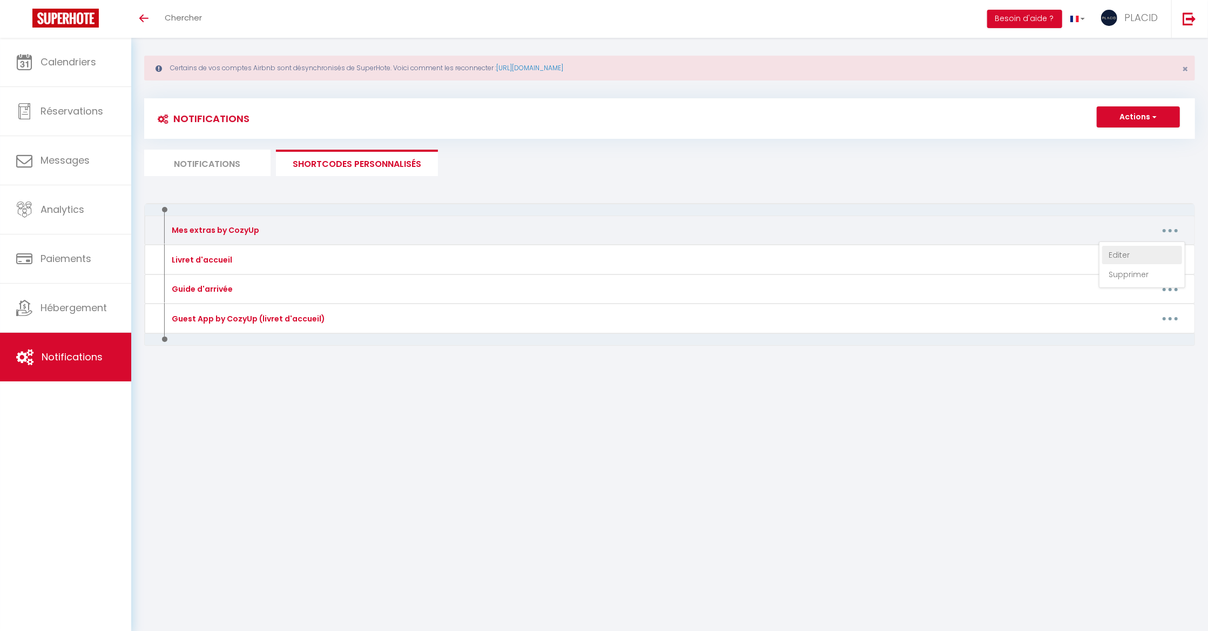
type textarea "[URL][DOMAIN_NAME]"
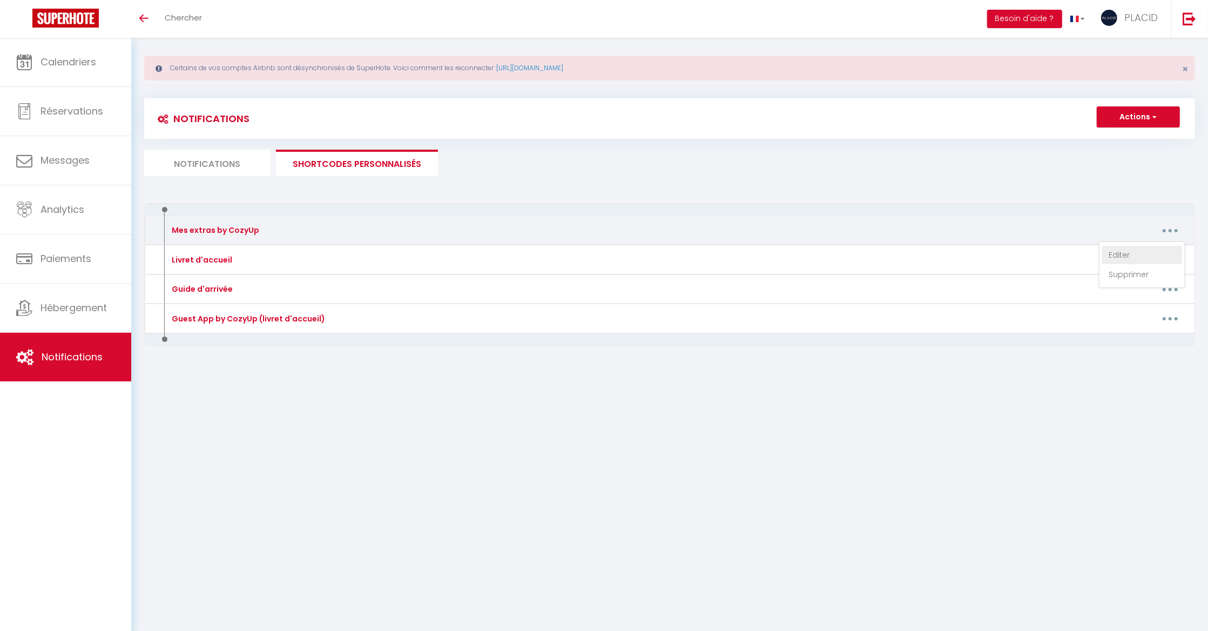
type textarea "[URL][DOMAIN_NAME]"
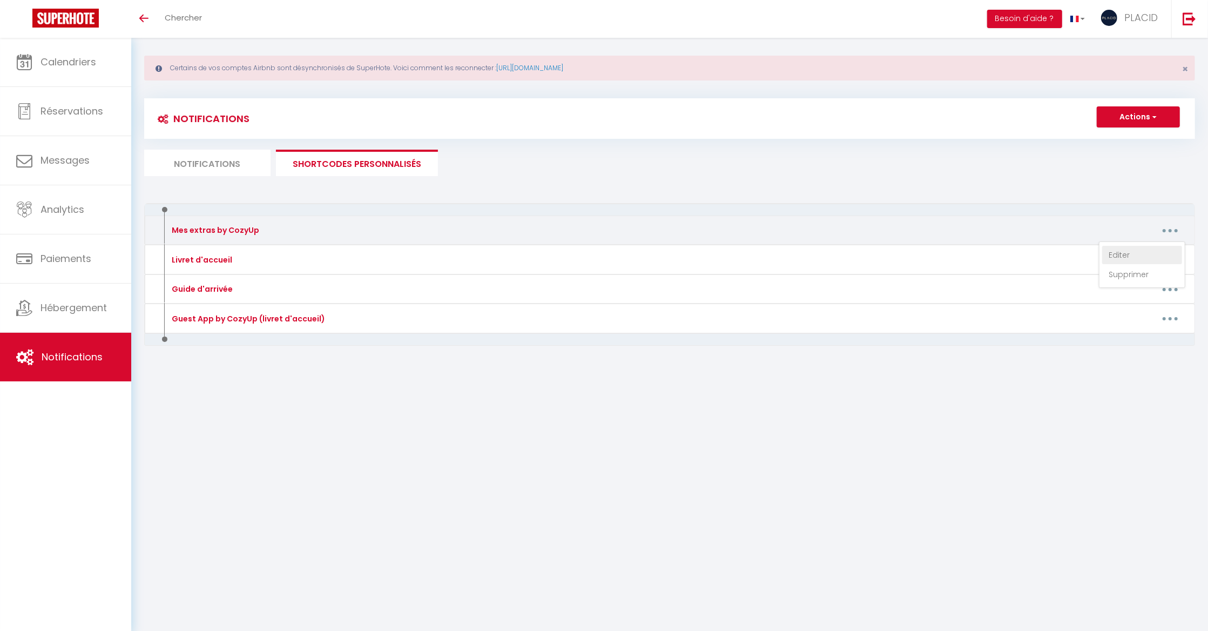
type textarea "[URL][DOMAIN_NAME]"
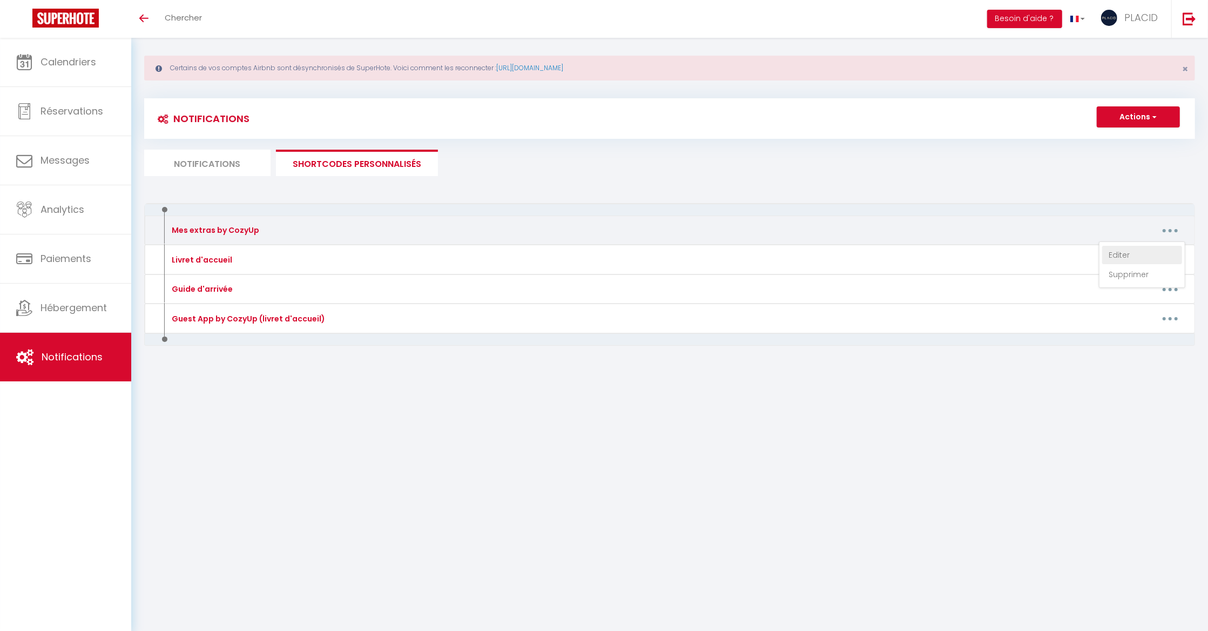
type textarea "[URL][DOMAIN_NAME]"
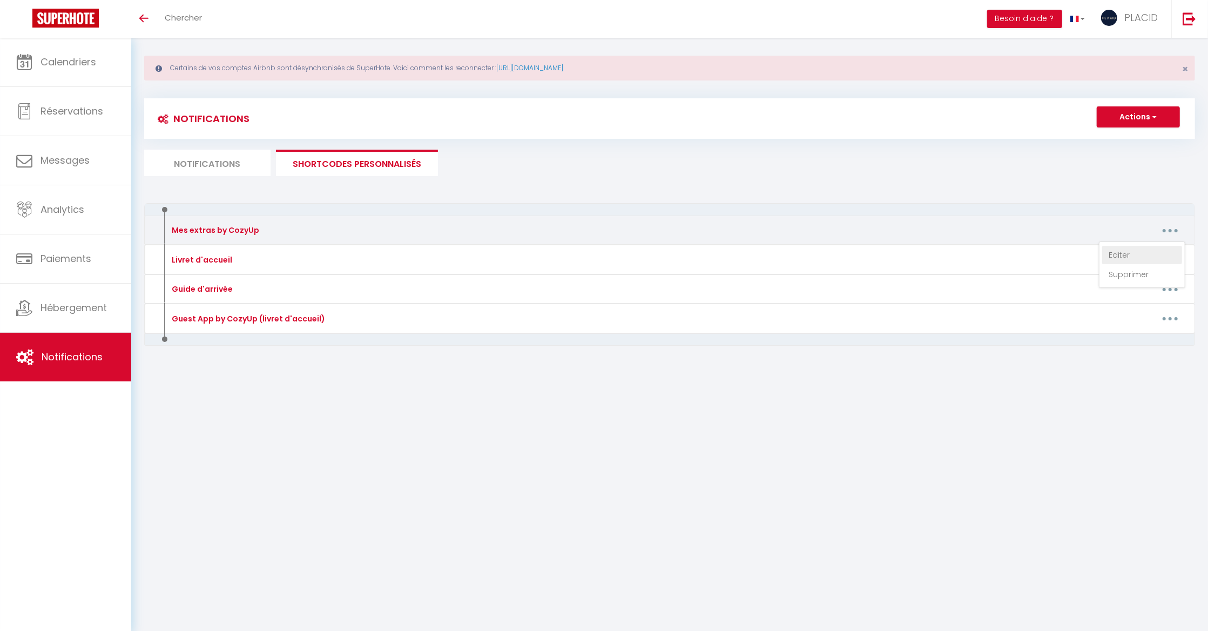
type textarea "[URL][DOMAIN_NAME]"
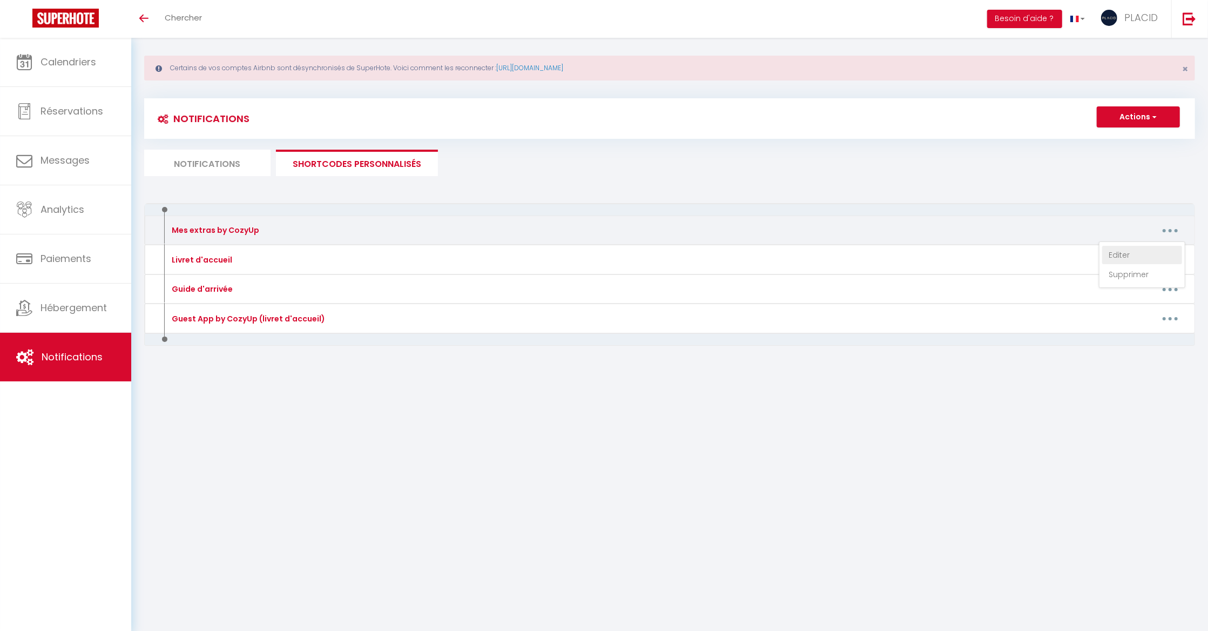
type textarea "[URL][DOMAIN_NAME]"
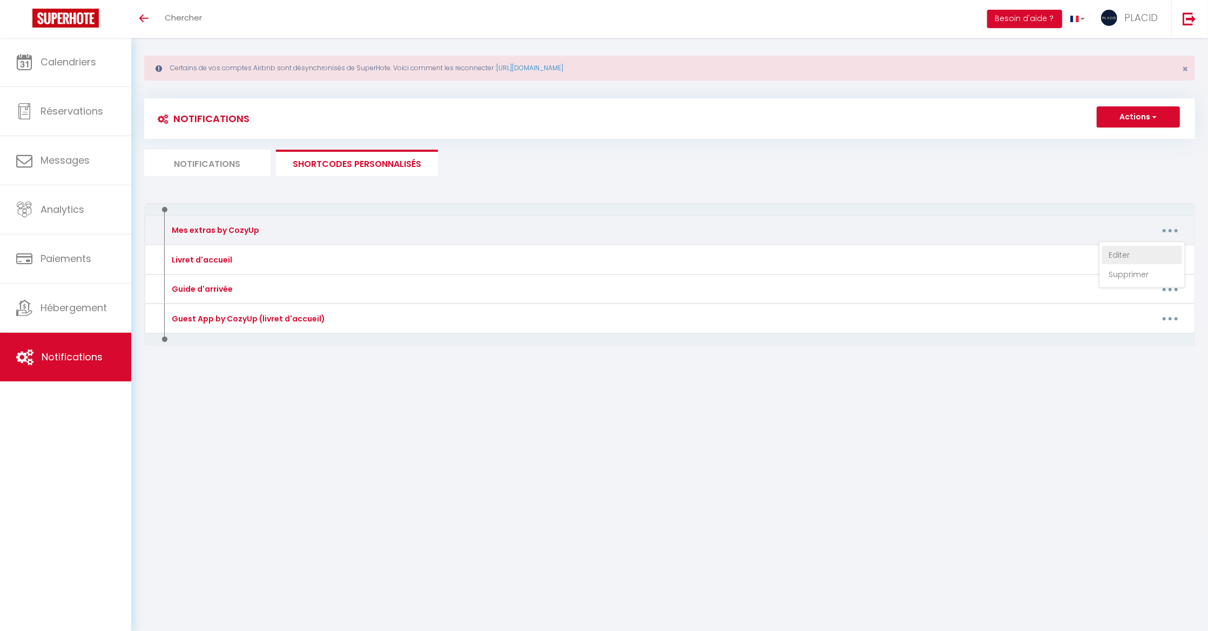
type textarea "[URL][DOMAIN_NAME]"
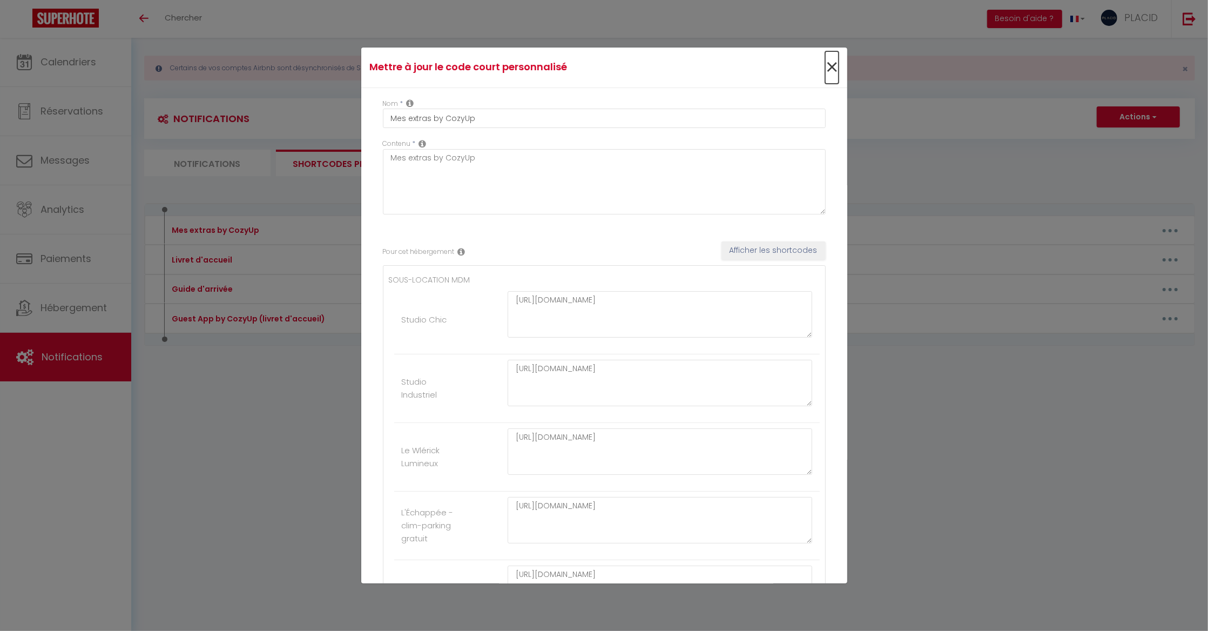
click at [829, 73] on span "×" at bounding box center [831, 67] width 13 height 32
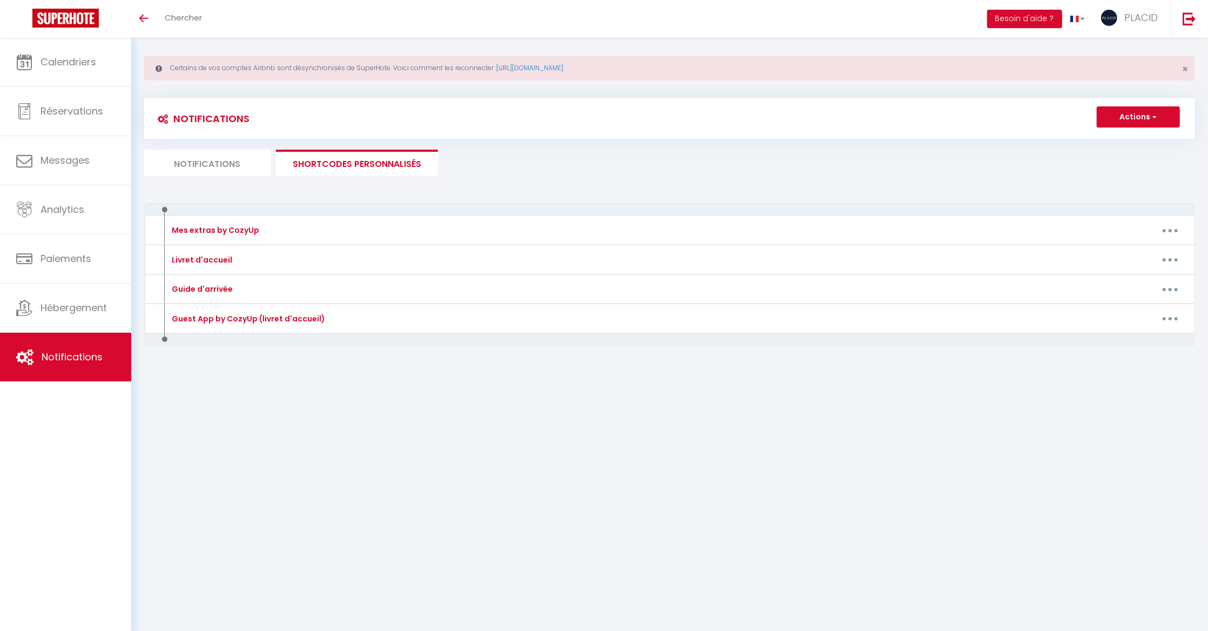
click at [900, 588] on body "🟢 Des questions ou besoin d'assistance pour la migration AirBnB? Connectez-vous…" at bounding box center [604, 344] width 1208 height 631
click at [863, 520] on body "🟢 Des questions ou besoin d'assistance pour la migration AirBnB? Connectez-vous…" at bounding box center [604, 344] width 1208 height 631
